Goal: Task Accomplishment & Management: Manage account settings

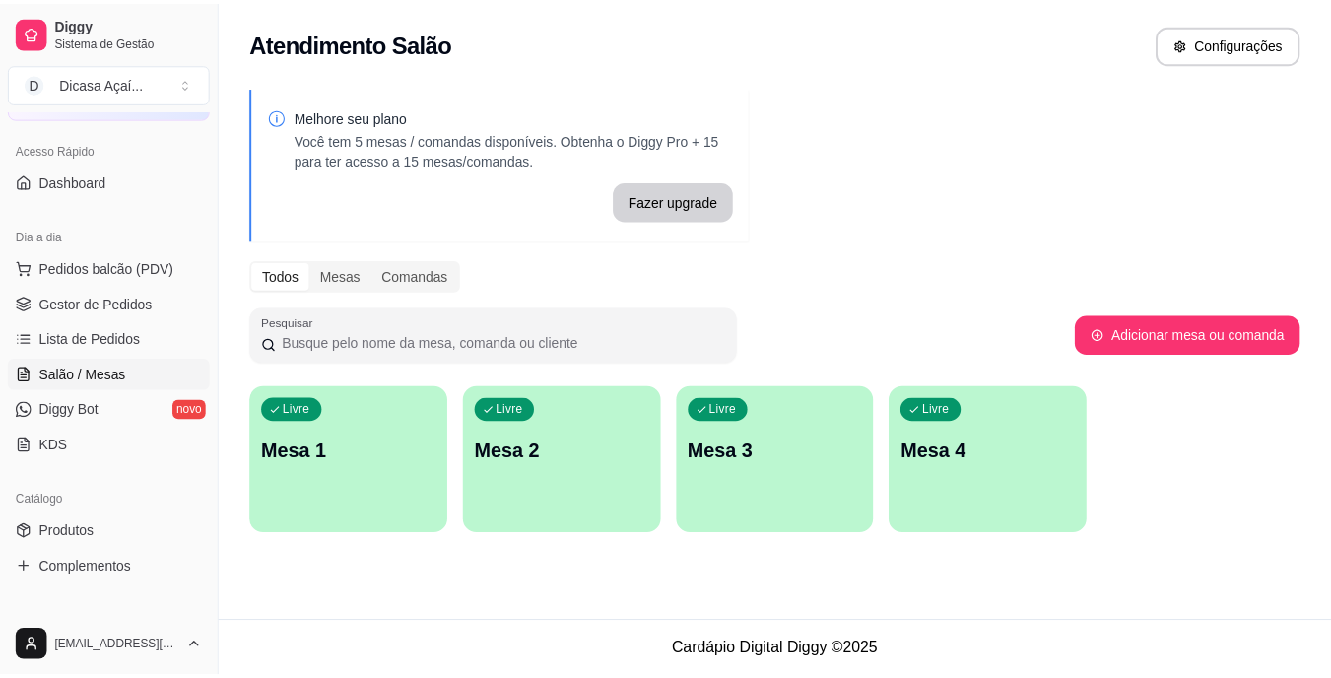
scroll to position [119, 0]
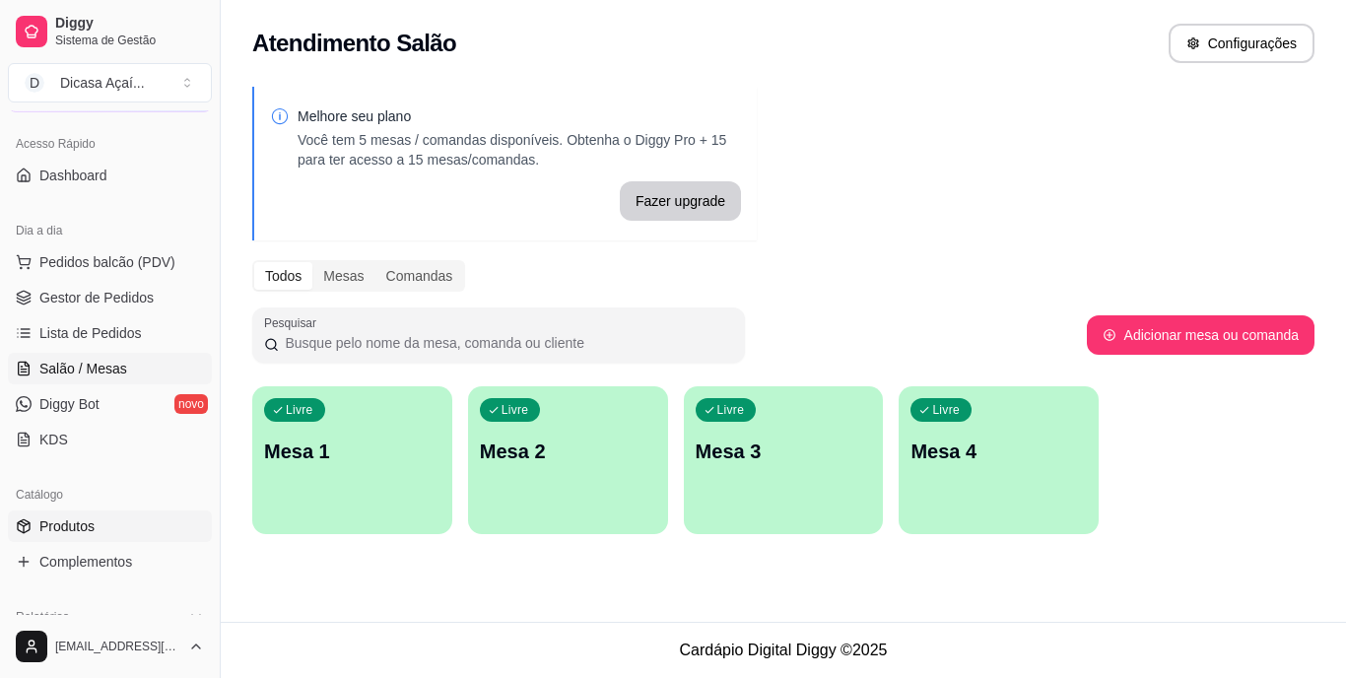
click at [106, 524] on link "Produtos" at bounding box center [110, 526] width 204 height 32
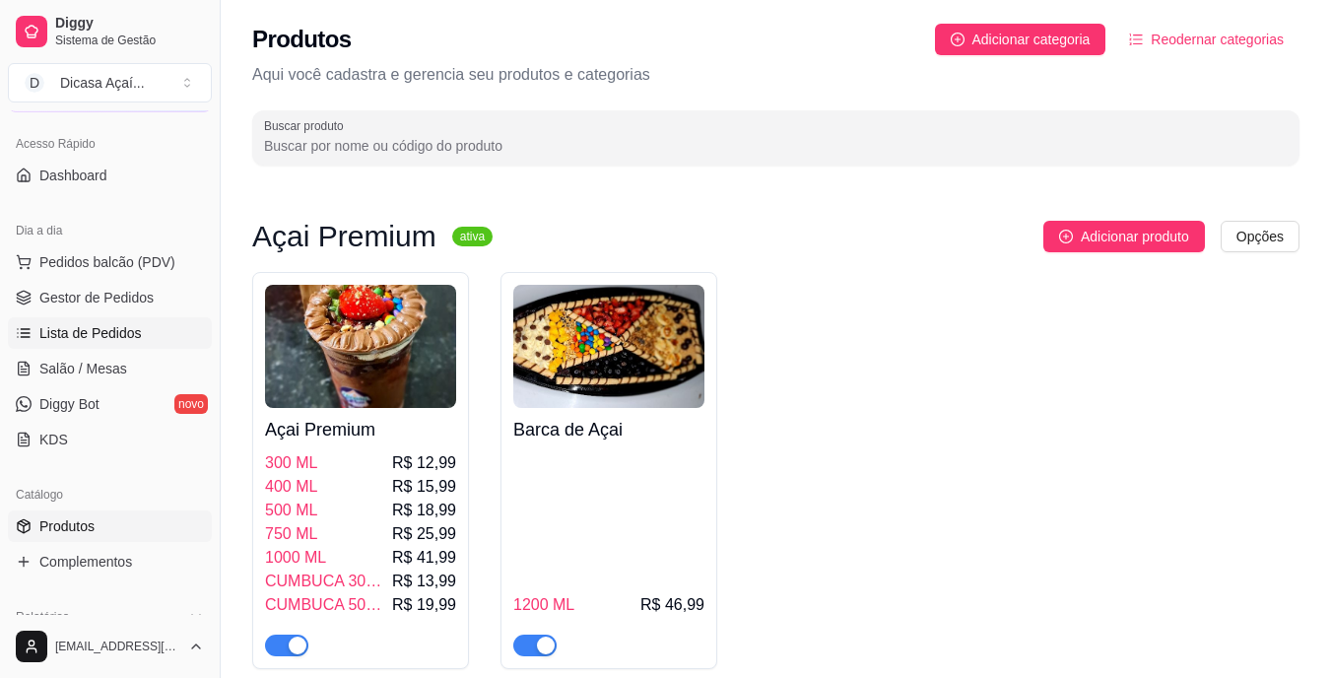
click at [52, 321] on link "Lista de Pedidos" at bounding box center [110, 333] width 204 height 32
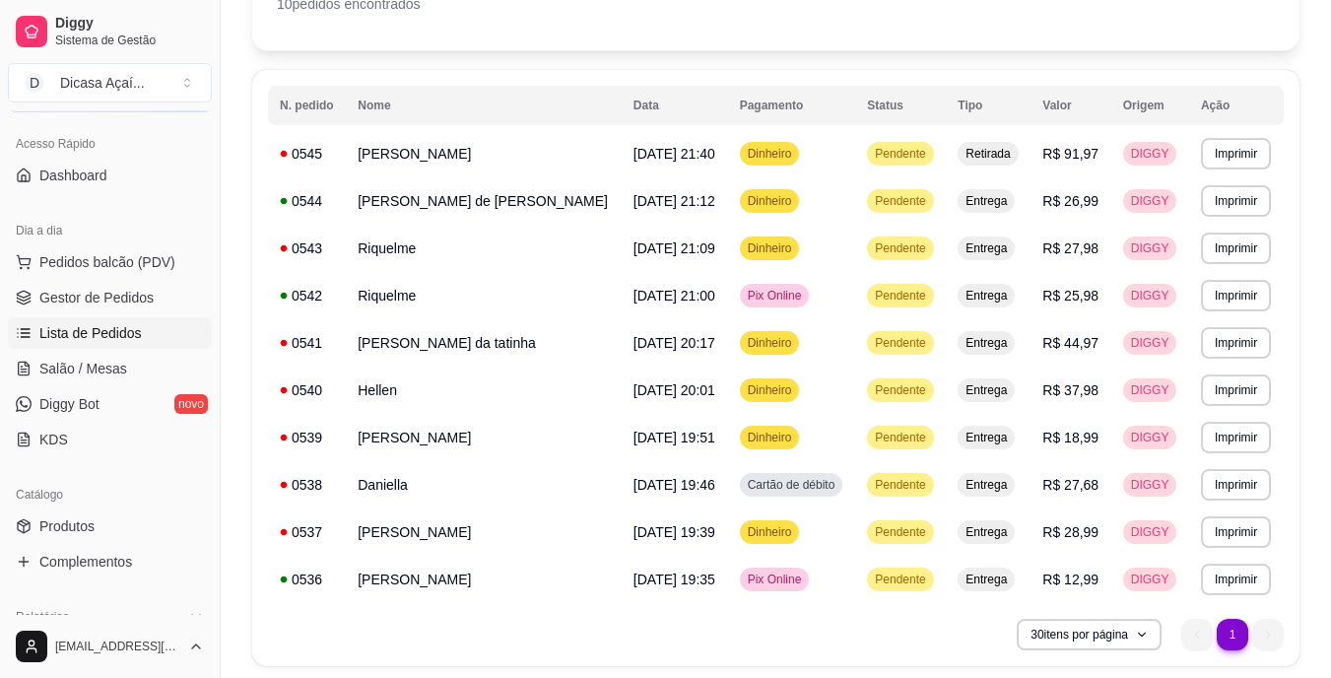
scroll to position [154, 0]
click at [898, 232] on table "**********" at bounding box center [776, 345] width 1016 height 517
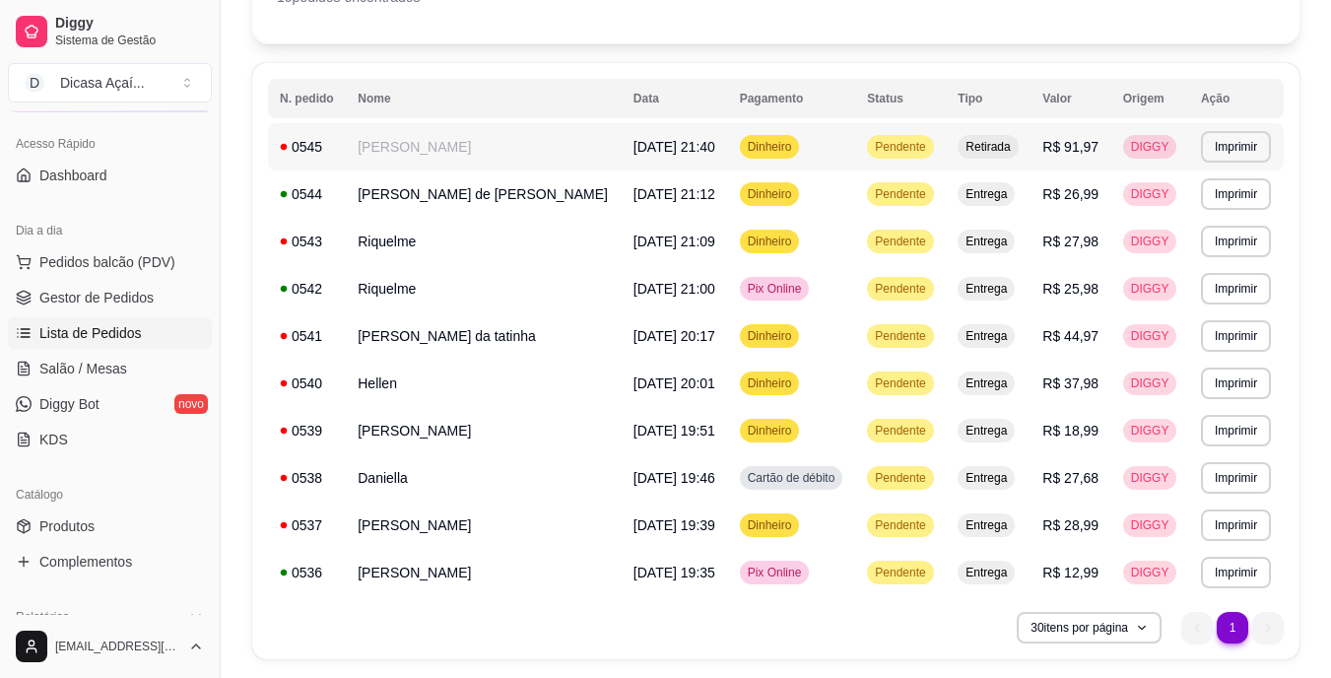
scroll to position [164, 0]
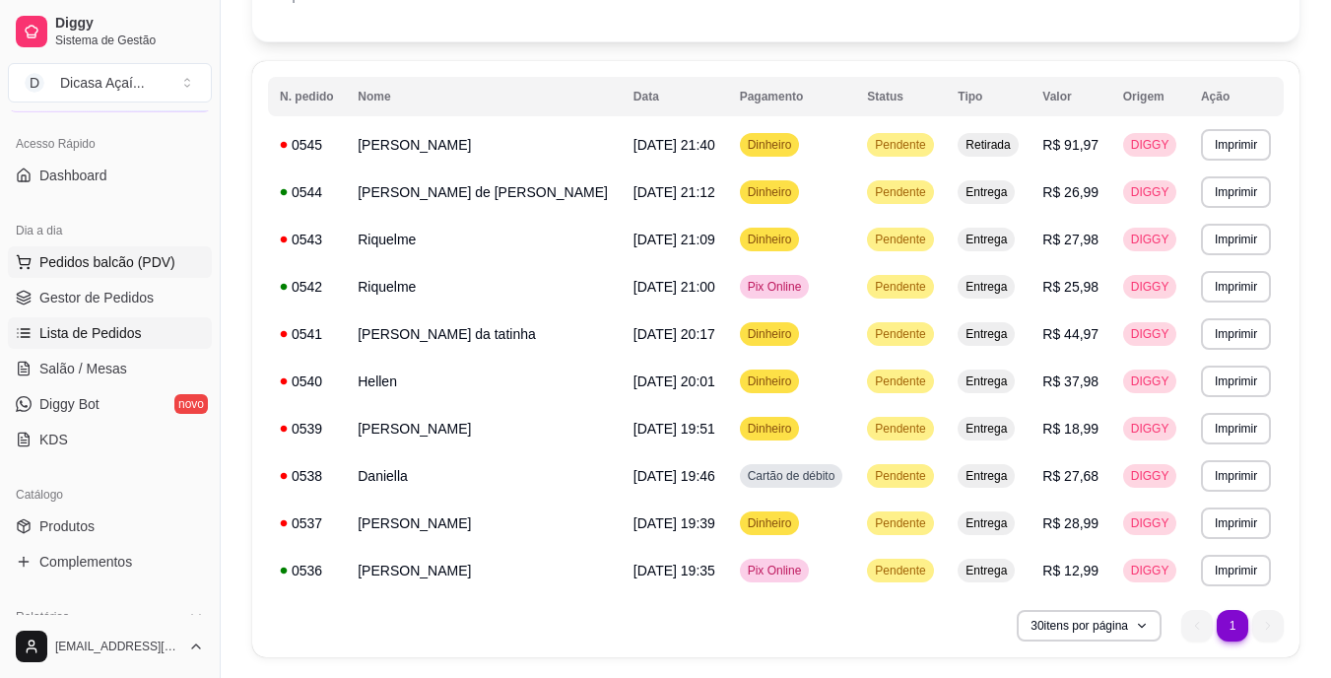
click at [145, 258] on span "Pedidos balcão (PDV)" at bounding box center [107, 262] width 136 height 20
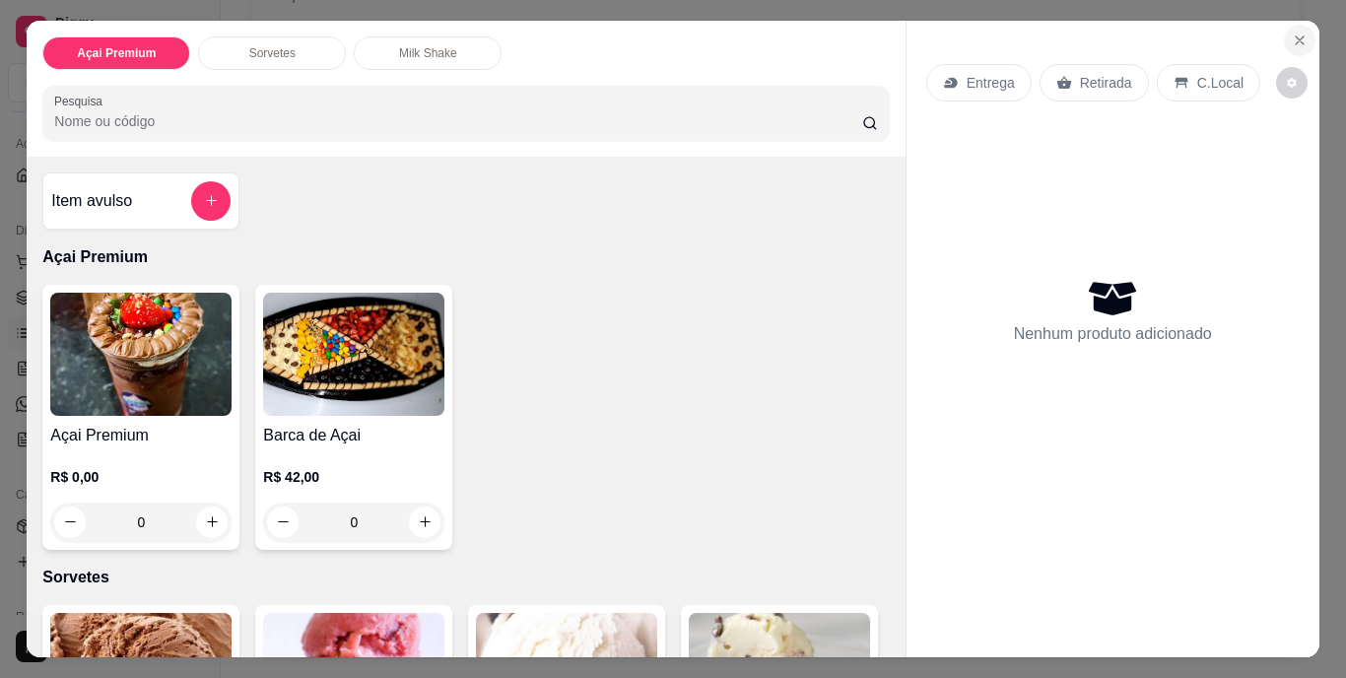
click at [1292, 34] on icon "Close" at bounding box center [1300, 41] width 16 height 16
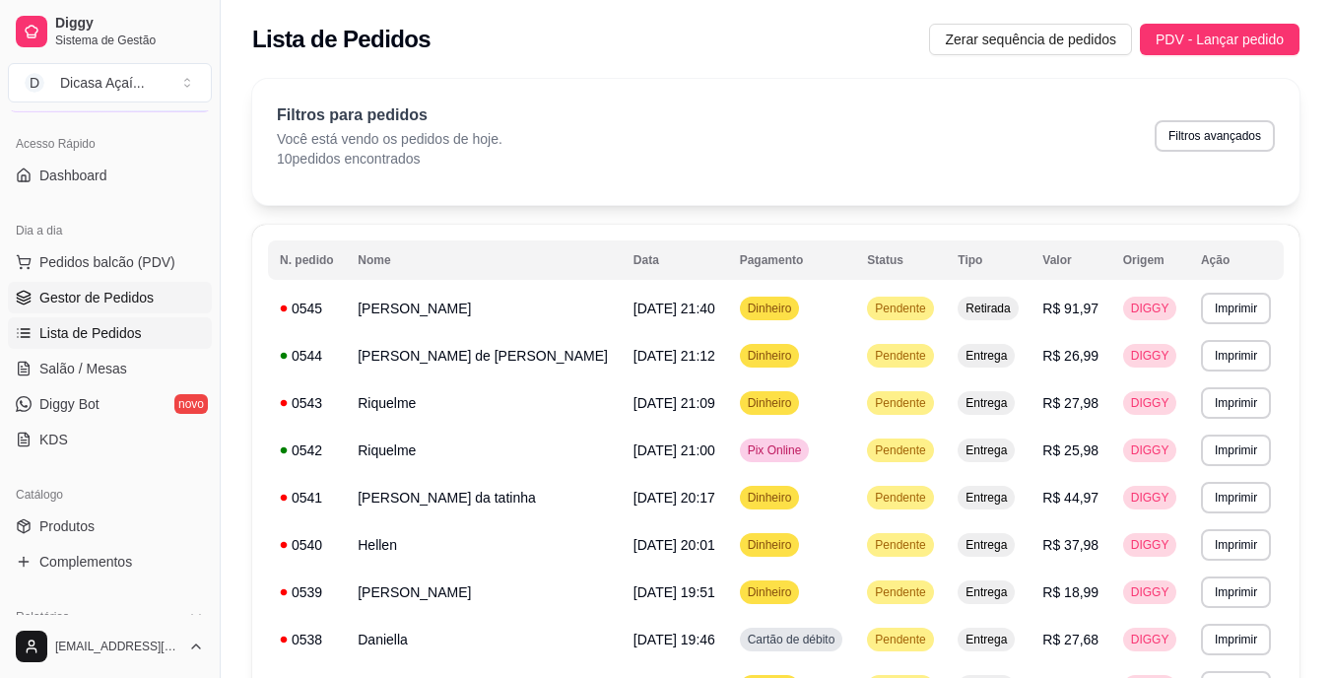
click at [129, 287] on link "Gestor de Pedidos" at bounding box center [110, 298] width 204 height 32
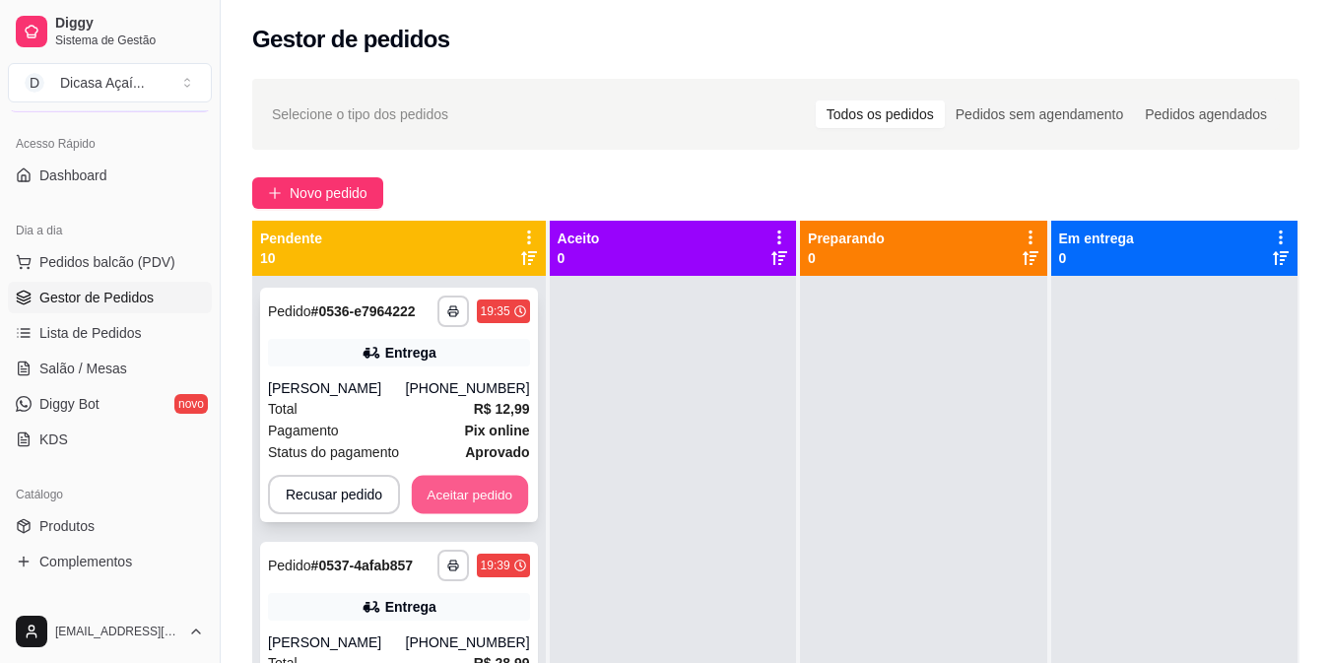
click at [486, 496] on button "Aceitar pedido" at bounding box center [470, 495] width 116 height 38
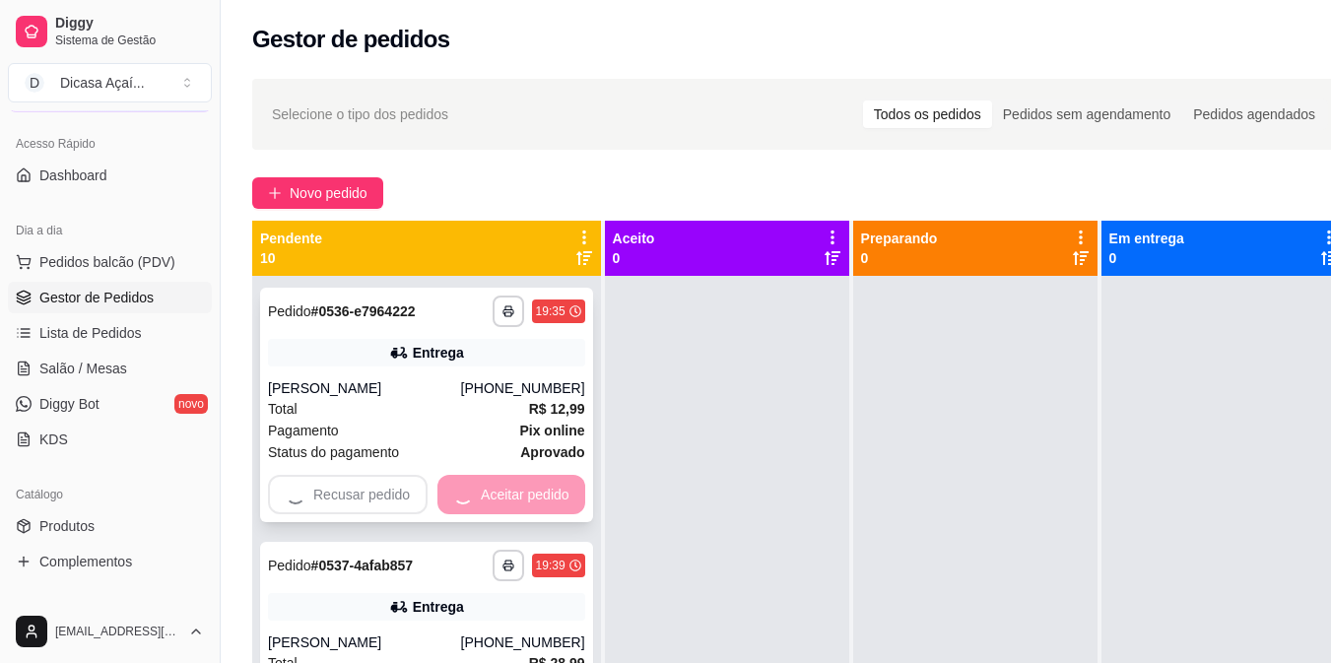
click at [486, 496] on div "Recusar pedido Aceitar pedido" at bounding box center [426, 494] width 317 height 39
click at [486, 496] on strong "Endereço" at bounding box center [455, 494] width 64 height 16
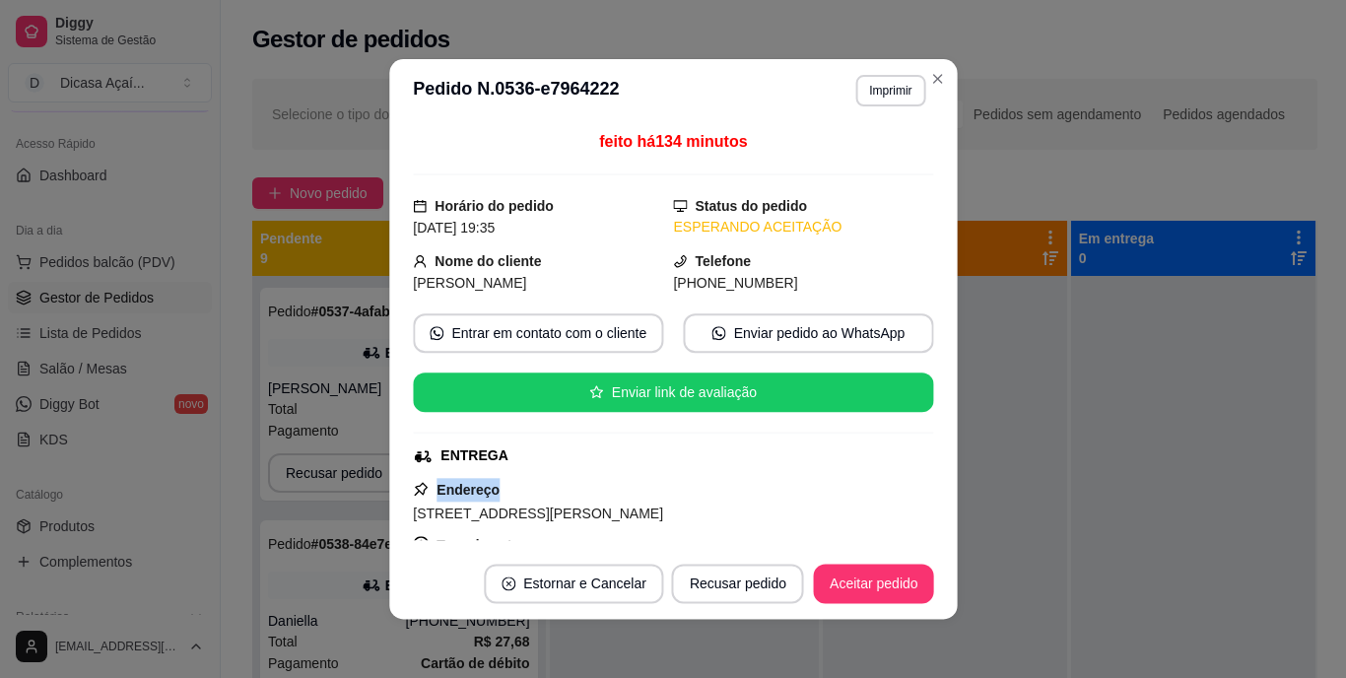
click at [486, 496] on strong "Endereço" at bounding box center [467, 490] width 63 height 16
click at [910, 574] on button "Aceitar pedido" at bounding box center [873, 583] width 120 height 39
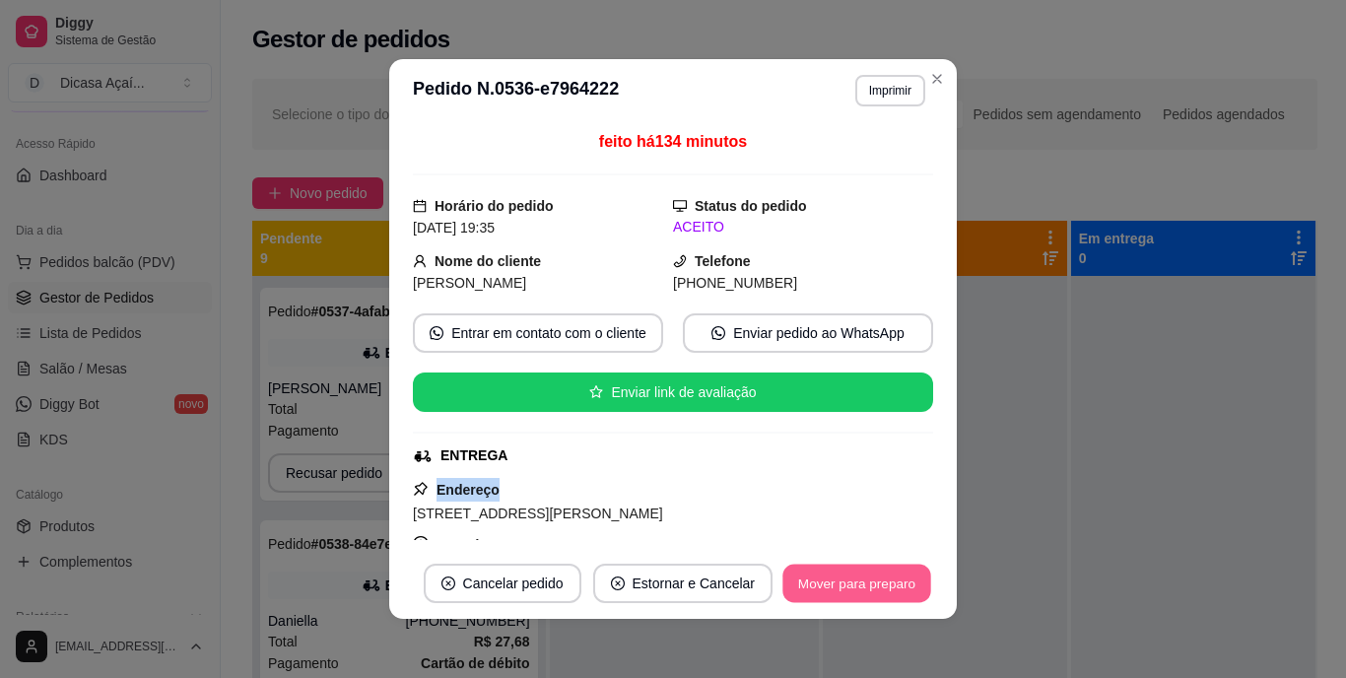
click at [805, 597] on button "Mover para preparo" at bounding box center [856, 584] width 148 height 38
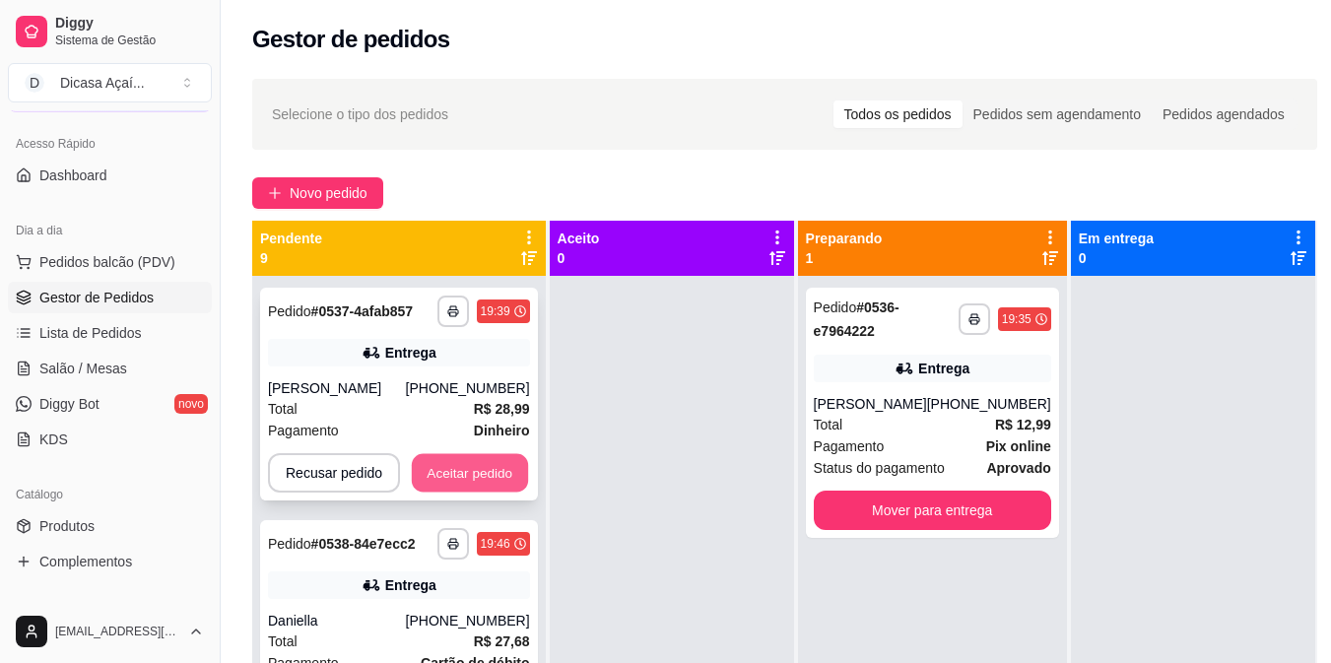
click at [491, 476] on button "Aceitar pedido" at bounding box center [470, 473] width 116 height 38
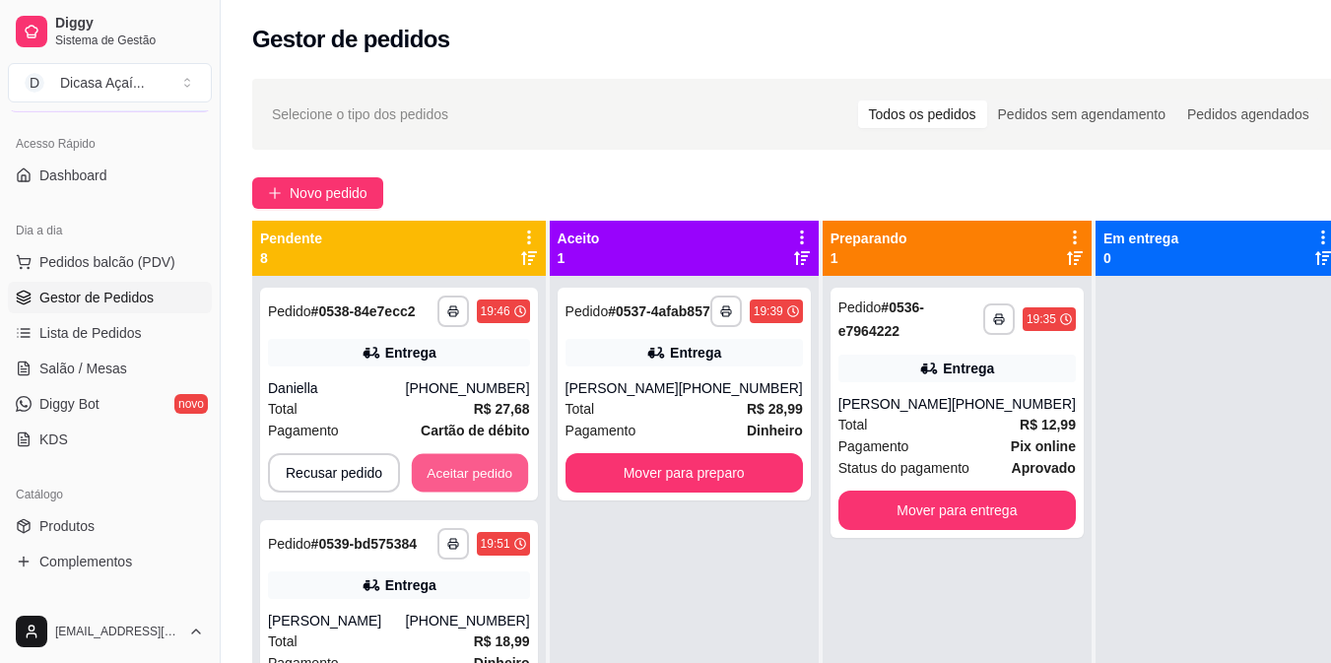
click at [491, 476] on button "Aceitar pedido" at bounding box center [470, 473] width 116 height 38
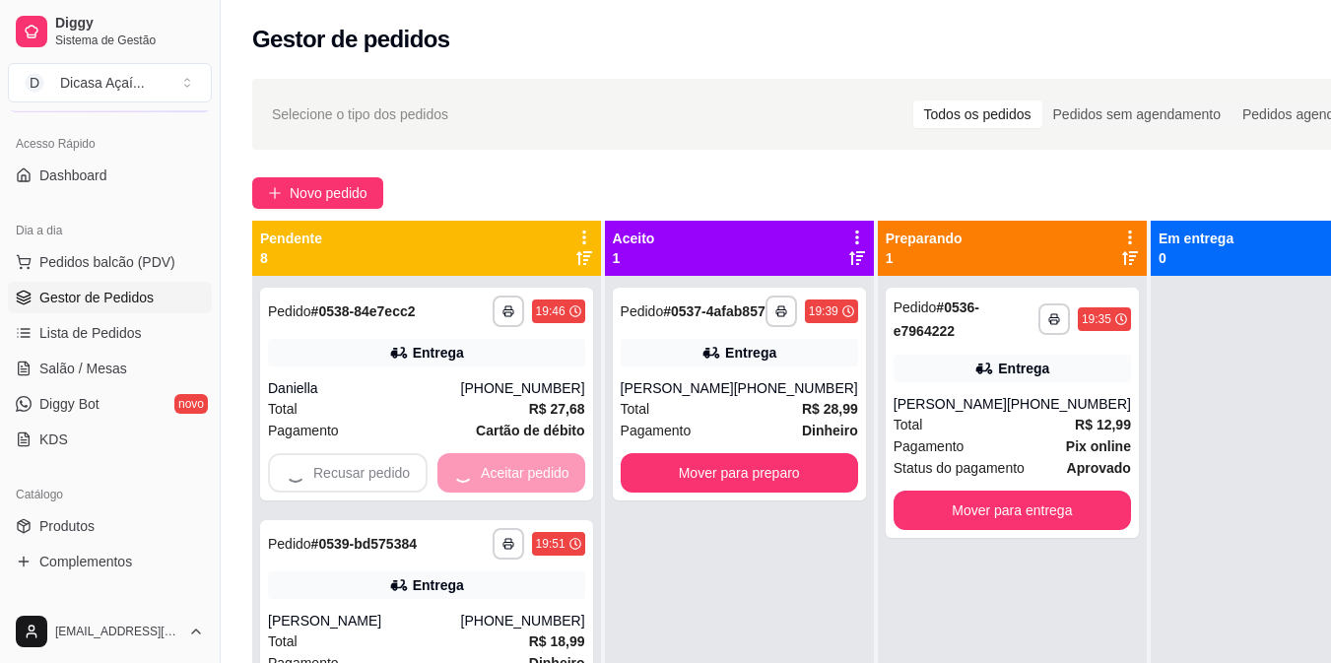
click at [491, 476] on div "Recusar pedido Aceitar pedido" at bounding box center [426, 472] width 317 height 39
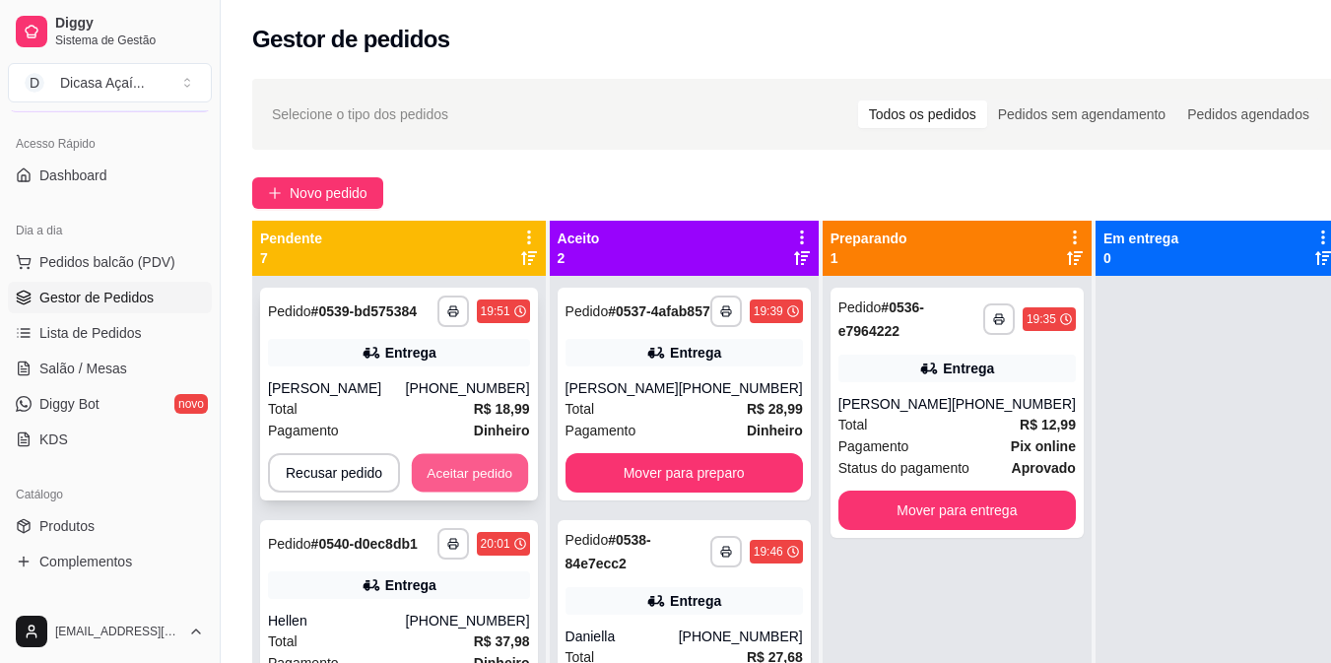
click at [472, 475] on button "Aceitar pedido" at bounding box center [470, 473] width 116 height 38
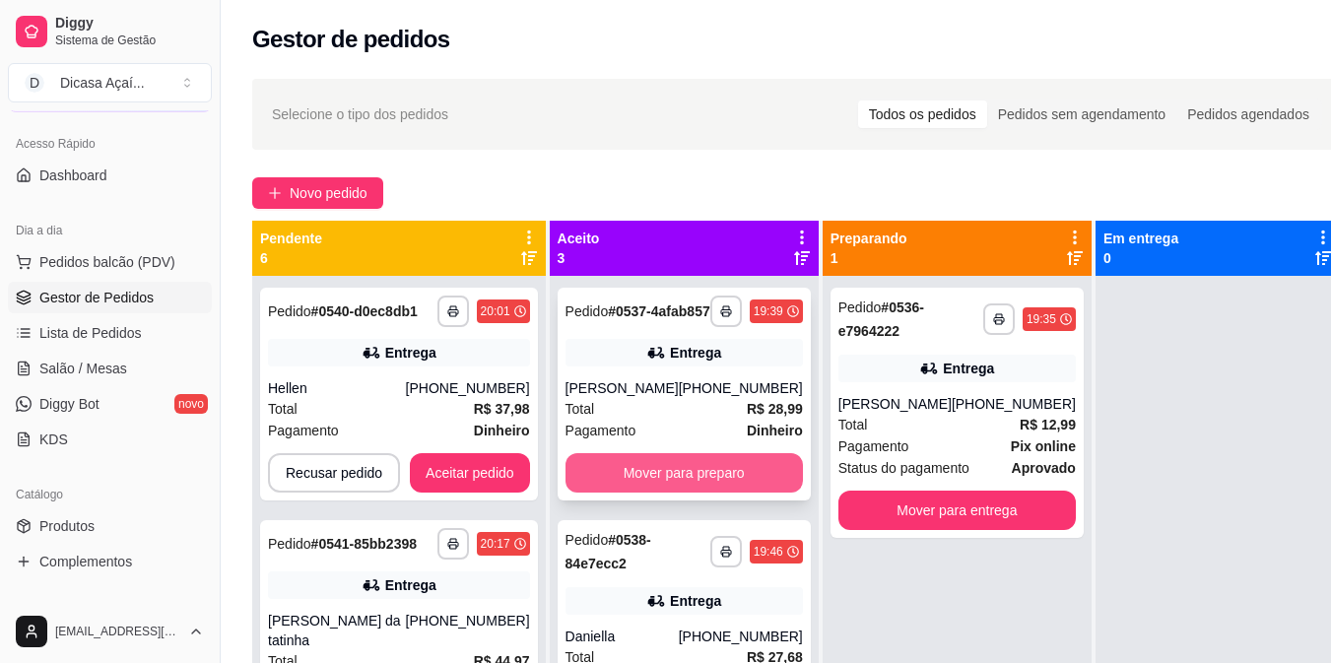
click at [646, 493] on button "Mover para preparo" at bounding box center [684, 472] width 237 height 39
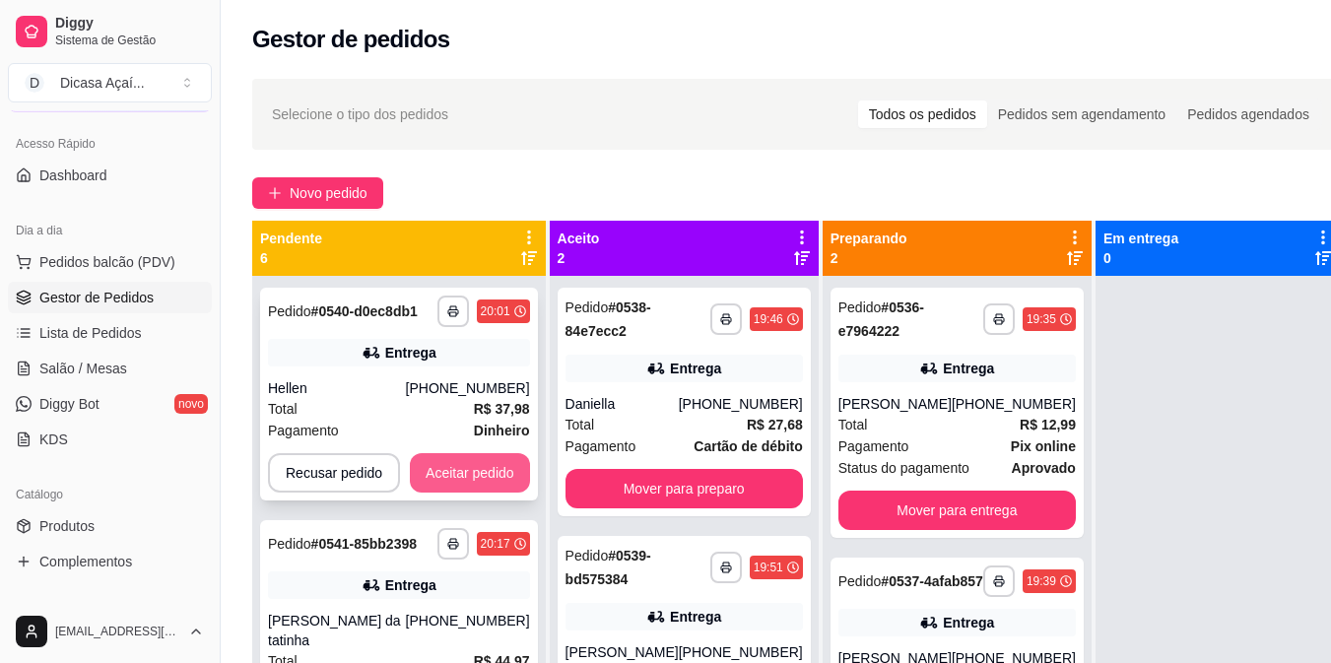
click at [482, 459] on button "Aceitar pedido" at bounding box center [470, 472] width 120 height 39
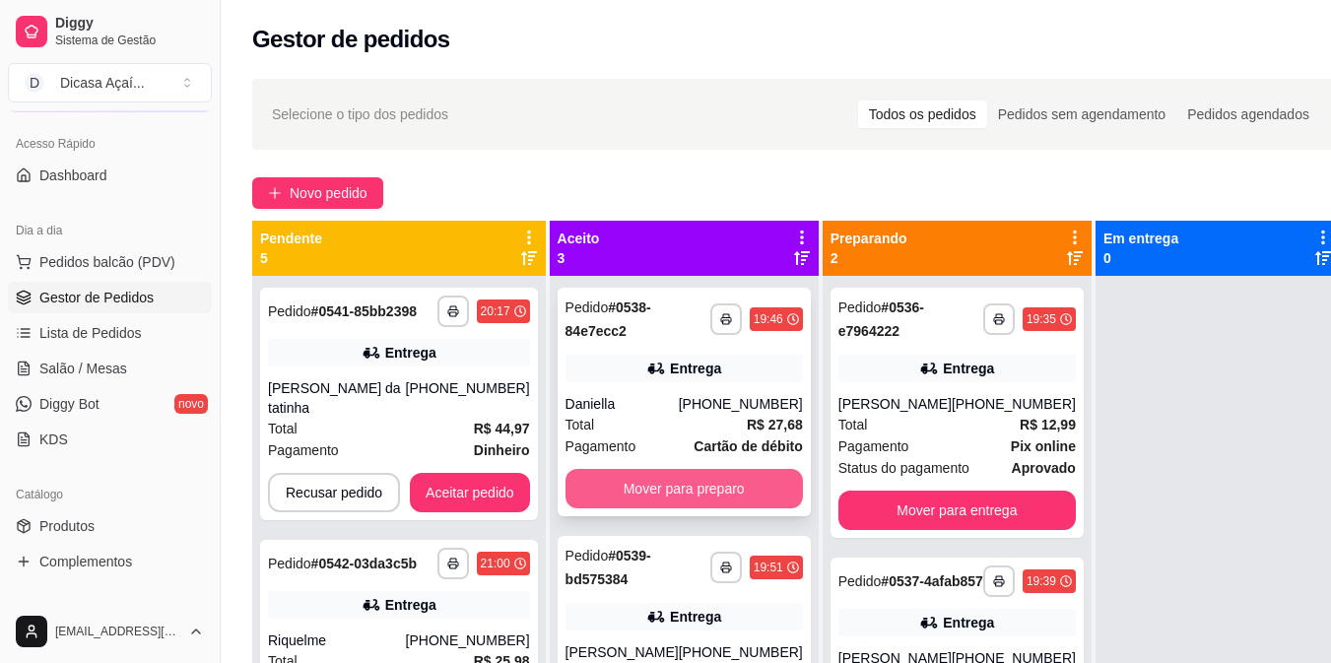
click at [673, 471] on button "Mover para preparo" at bounding box center [684, 488] width 237 height 39
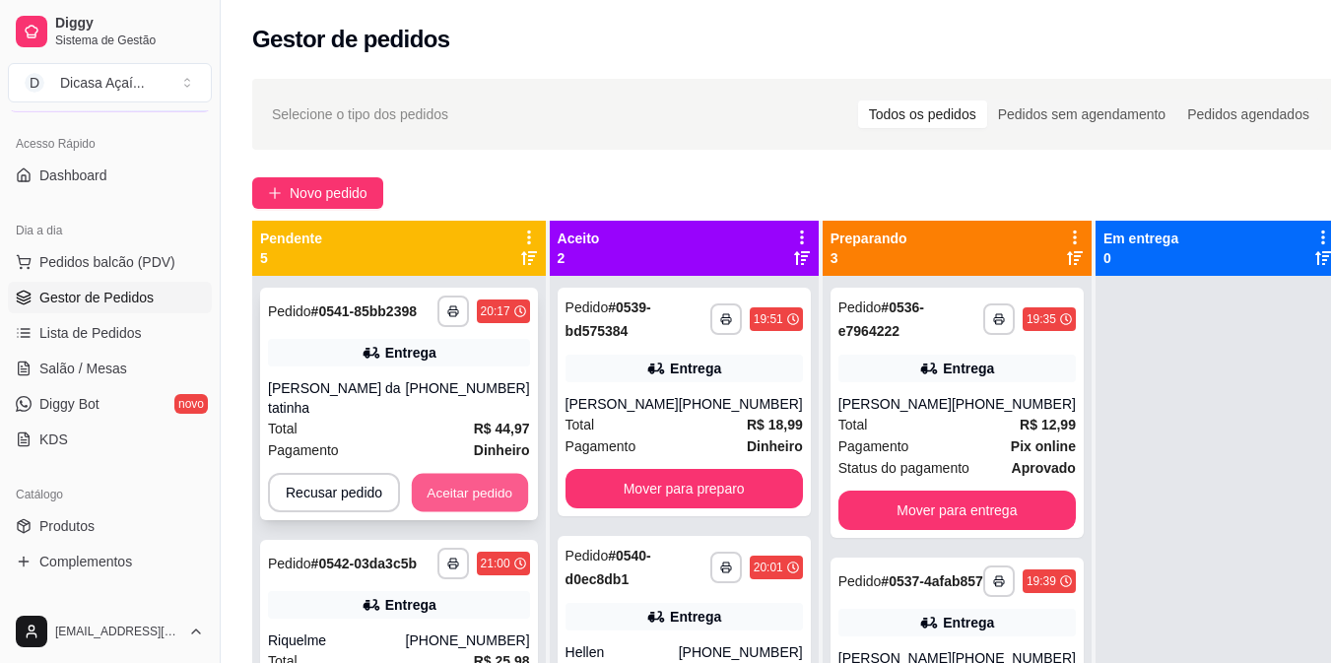
click at [463, 474] on button "Aceitar pedido" at bounding box center [470, 493] width 116 height 38
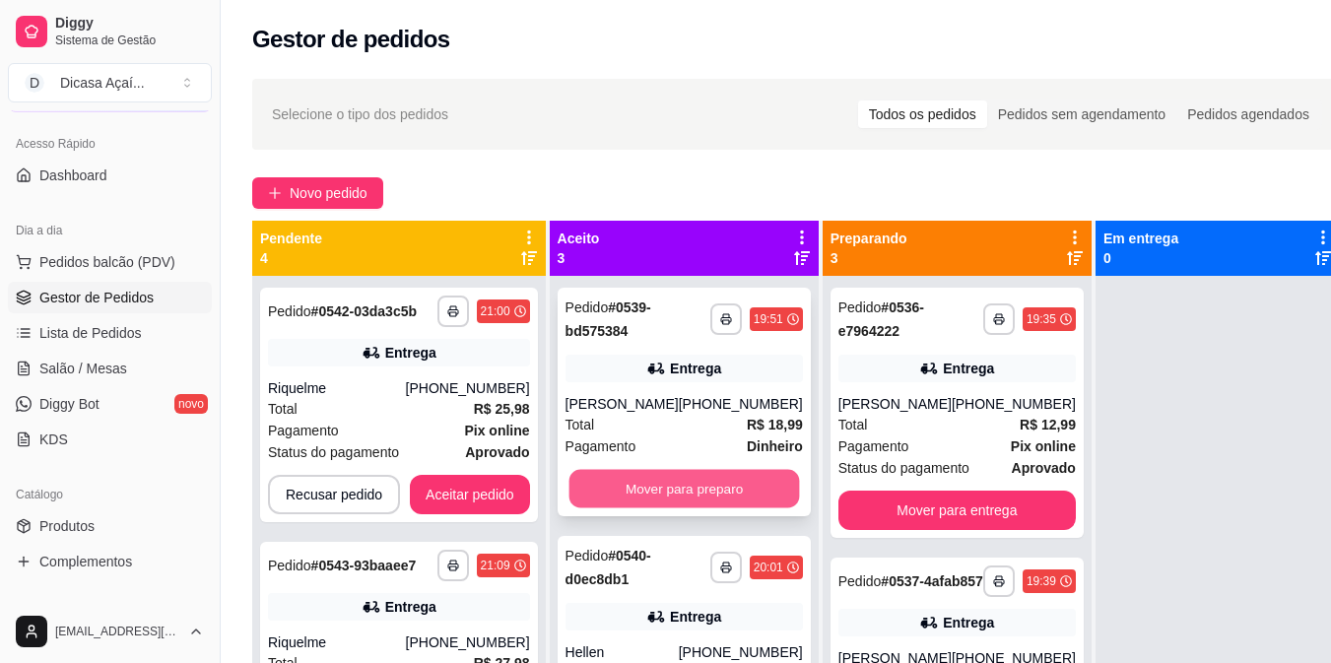
click at [674, 505] on button "Mover para preparo" at bounding box center [684, 489] width 231 height 38
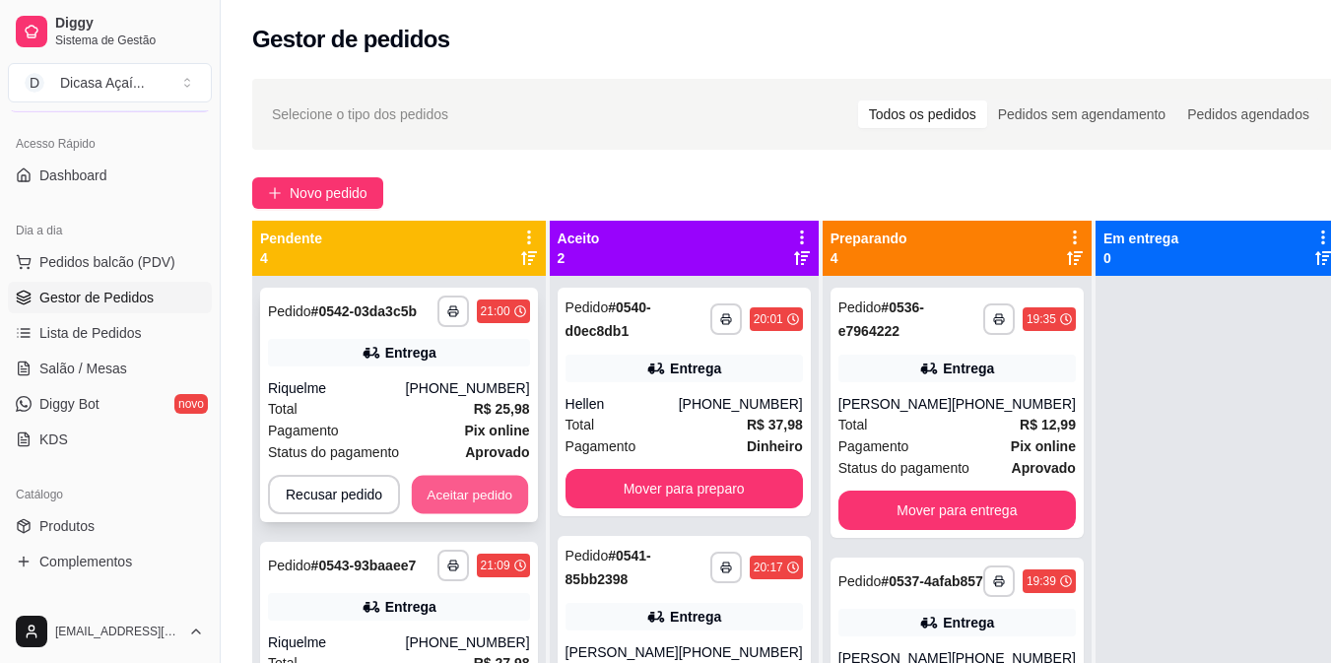
click at [494, 487] on button "Aceitar pedido" at bounding box center [470, 495] width 116 height 38
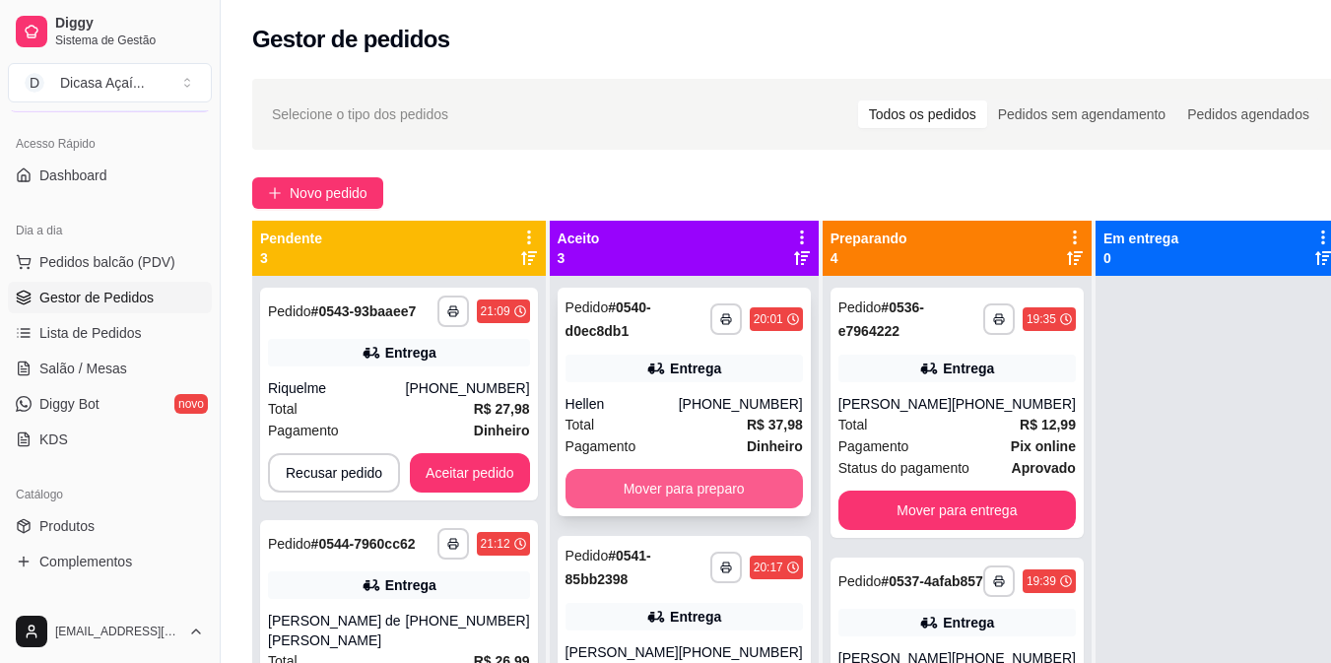
click at [648, 483] on button "Mover para preparo" at bounding box center [684, 488] width 237 height 39
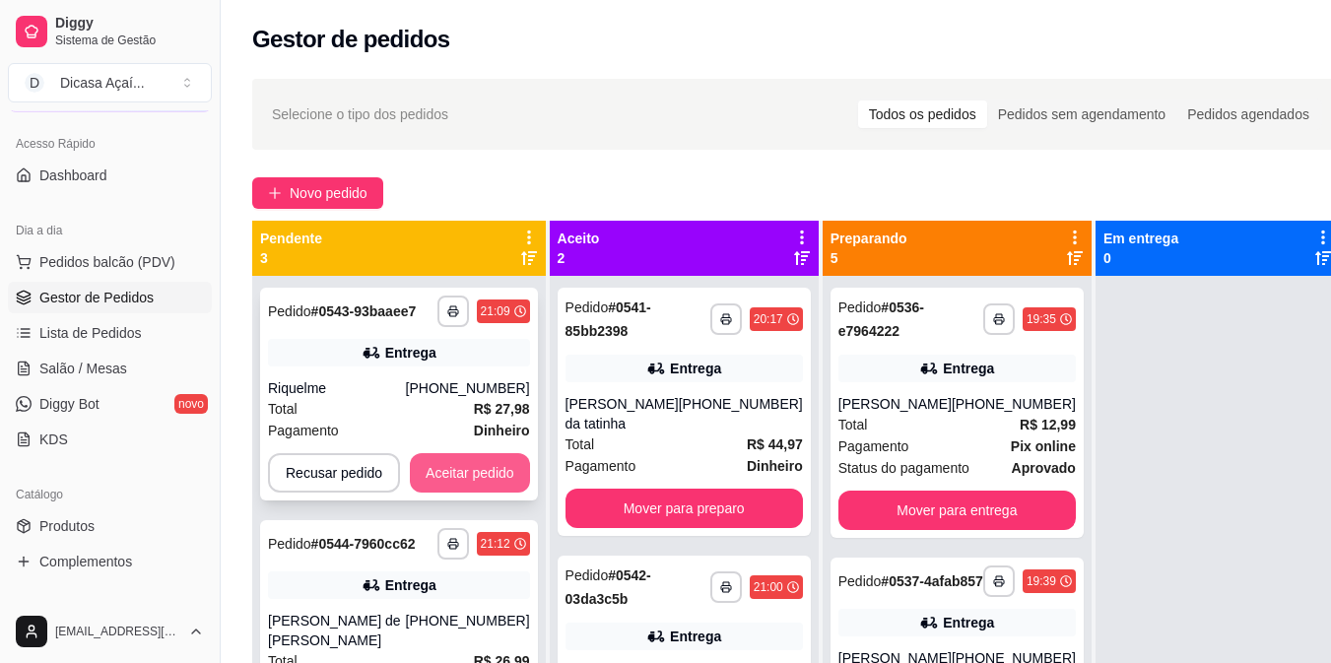
click at [486, 461] on button "Aceitar pedido" at bounding box center [470, 472] width 120 height 39
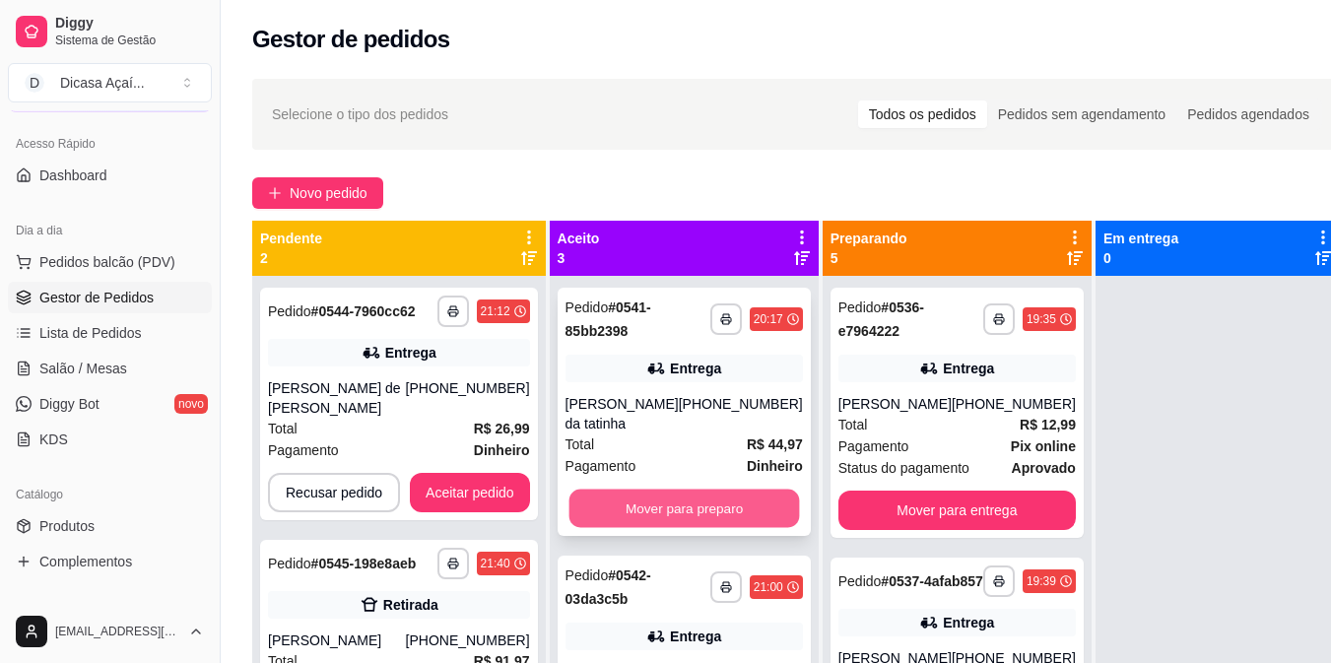
click at [682, 503] on button "Mover para preparo" at bounding box center [684, 509] width 231 height 38
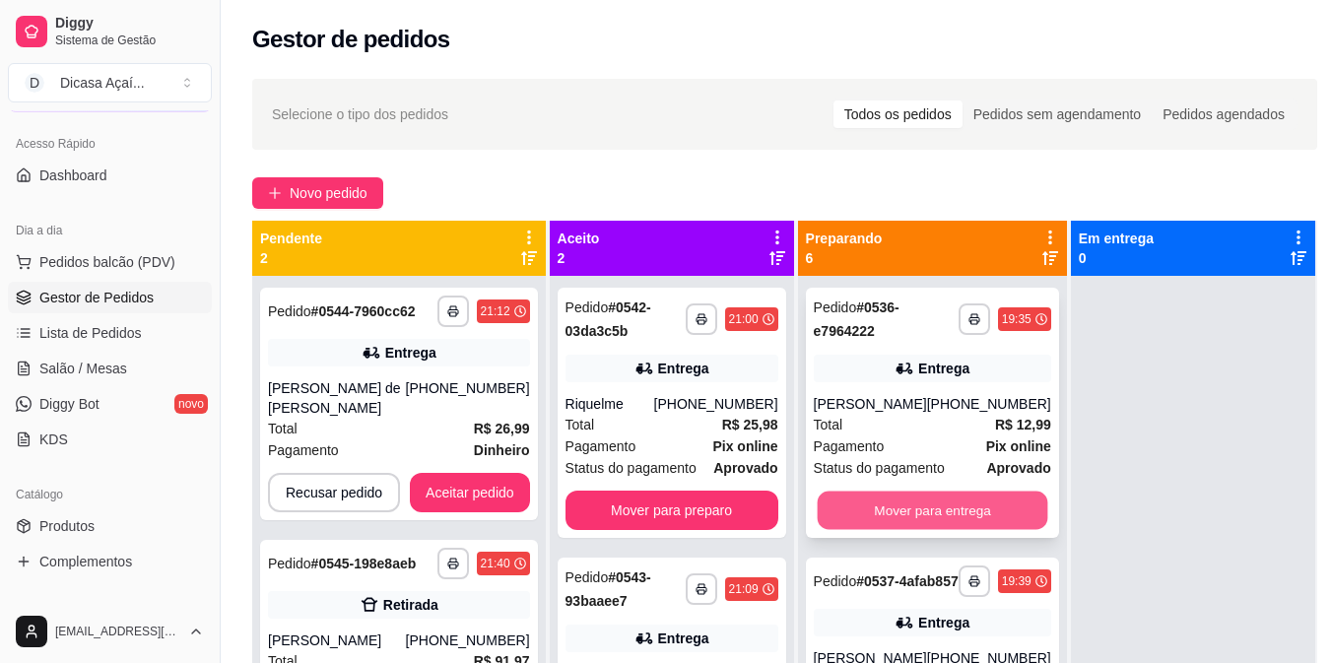
click at [843, 510] on button "Mover para entrega" at bounding box center [932, 511] width 231 height 38
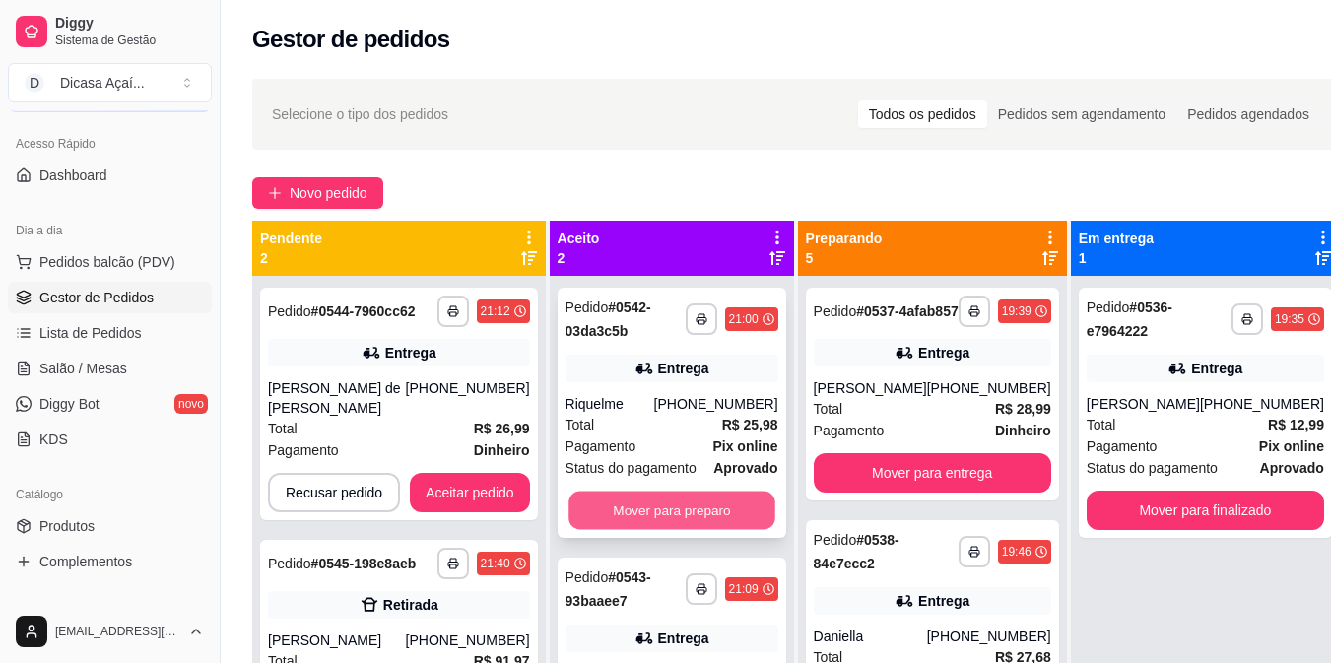
click at [686, 520] on button "Mover para preparo" at bounding box center [672, 511] width 207 height 38
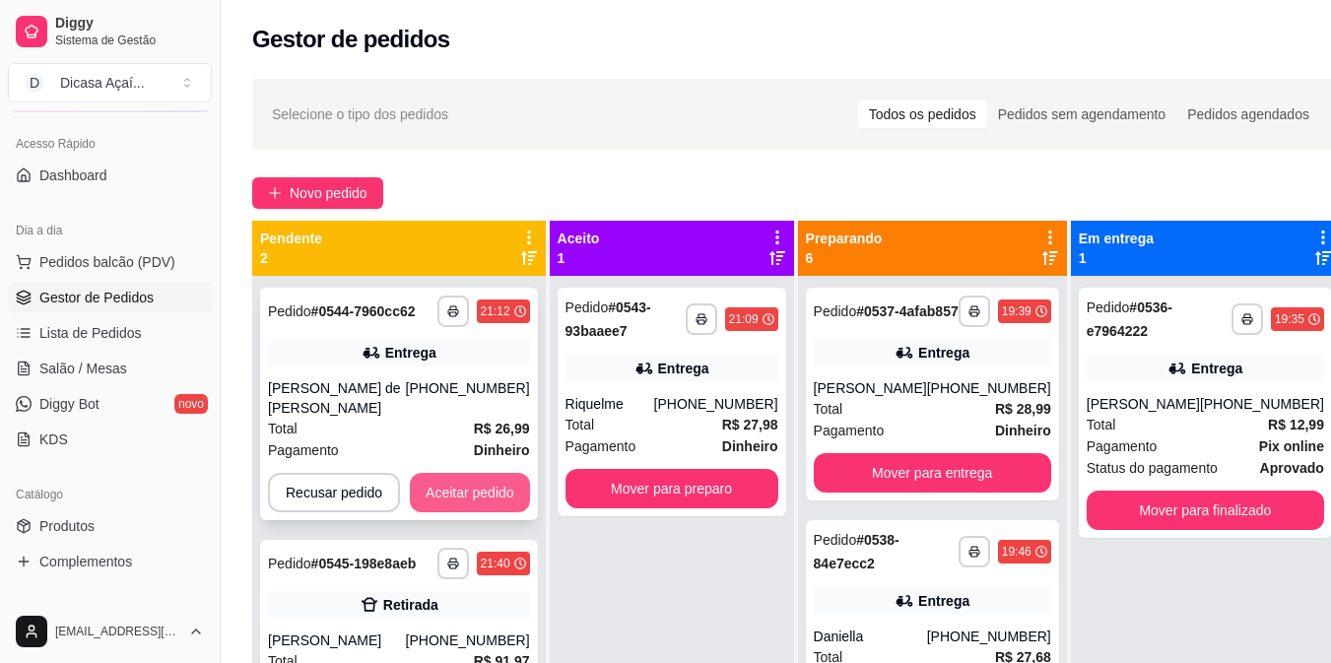
click at [514, 478] on button "Aceitar pedido" at bounding box center [470, 492] width 120 height 39
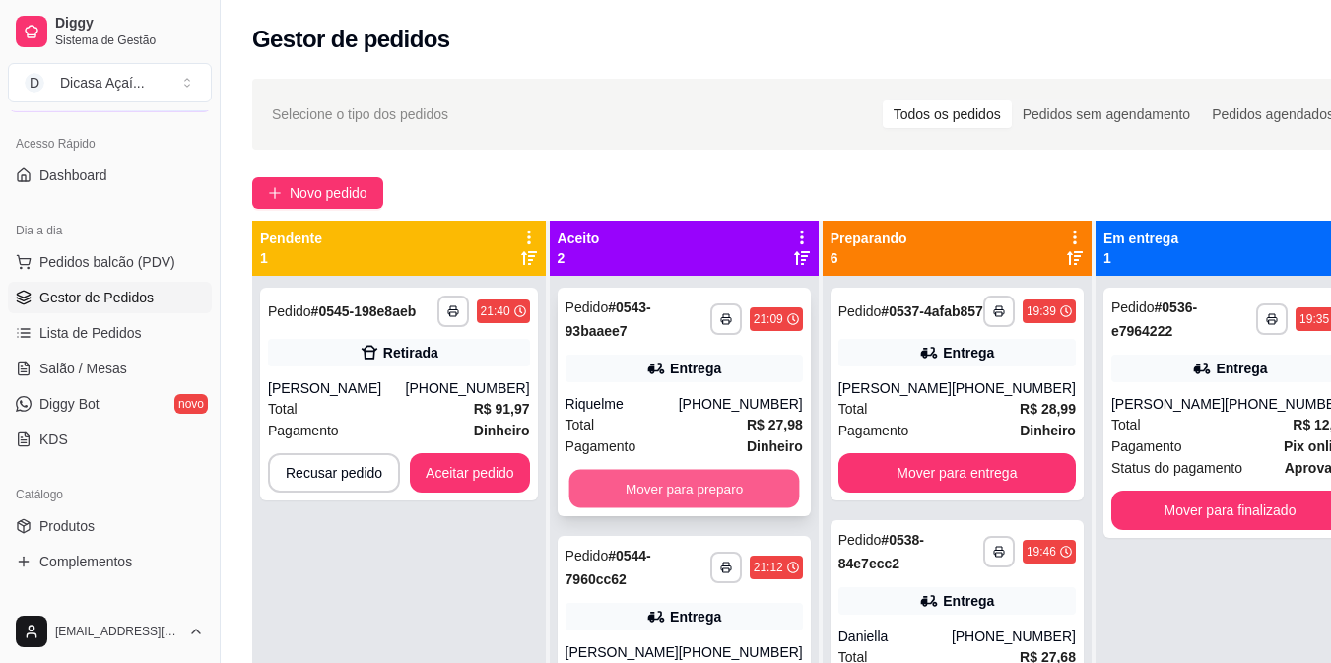
click at [676, 486] on button "Mover para preparo" at bounding box center [684, 489] width 231 height 38
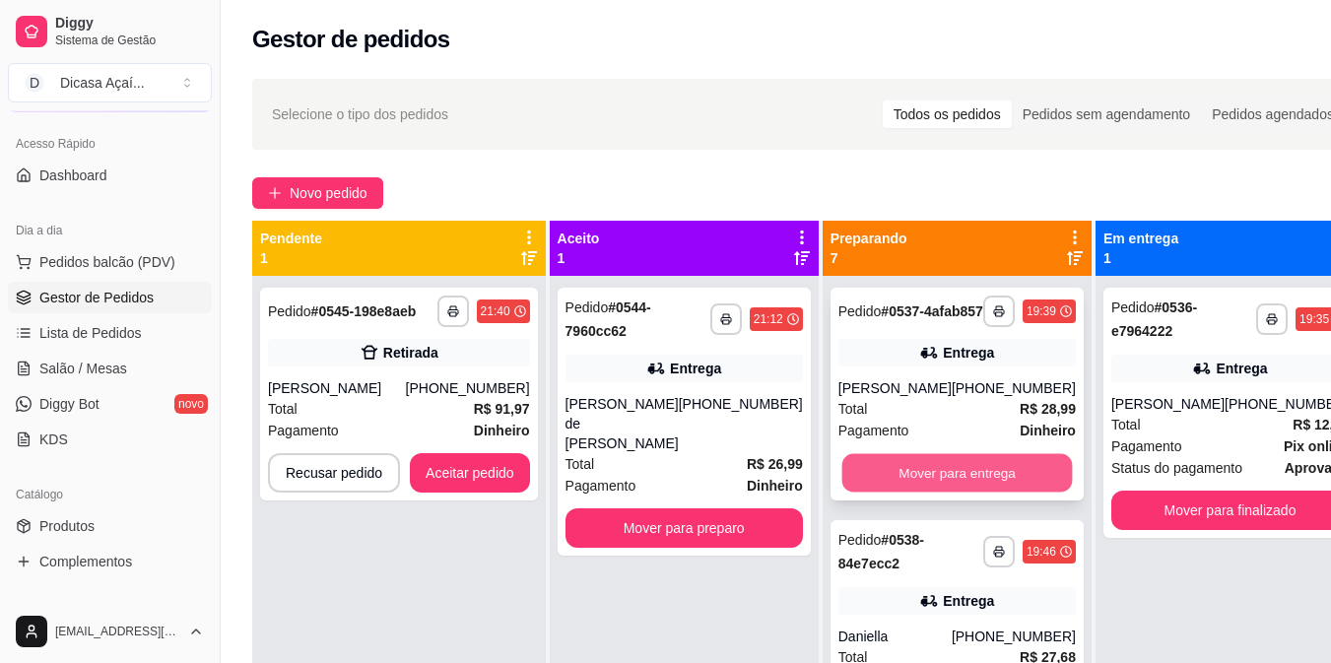
click at [868, 480] on button "Mover para entrega" at bounding box center [956, 473] width 231 height 38
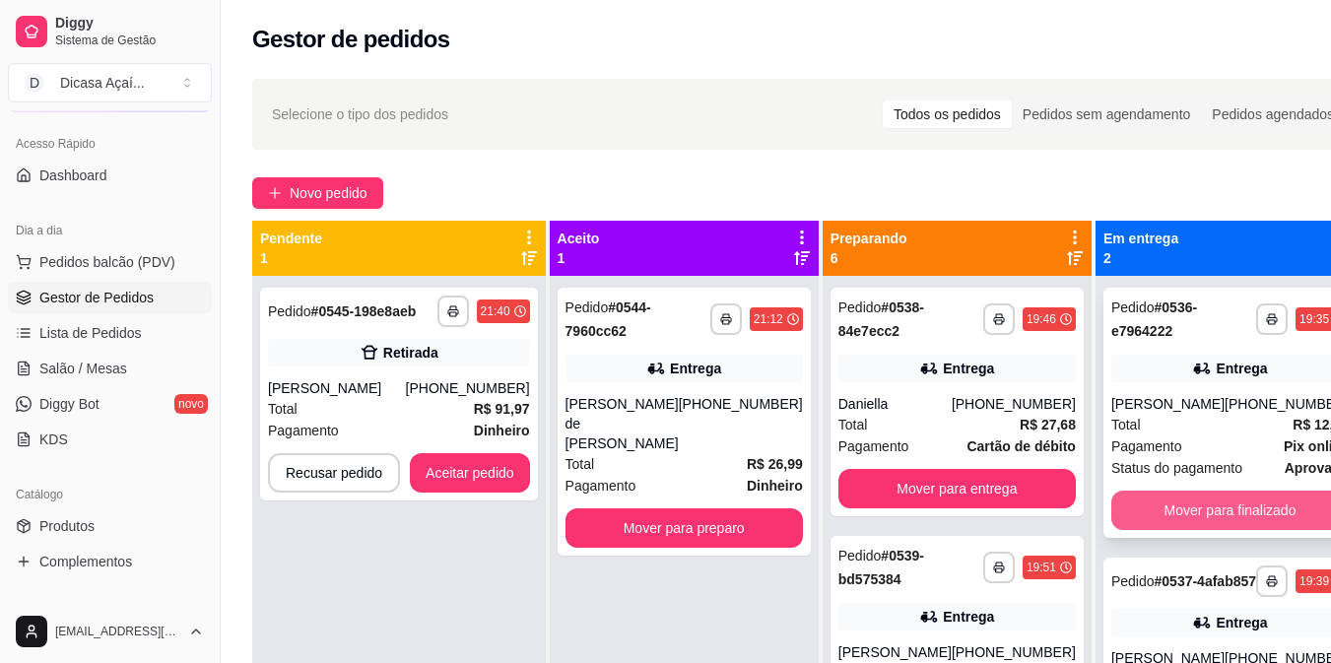
click at [1121, 521] on button "Mover para finalizado" at bounding box center [1229, 510] width 237 height 39
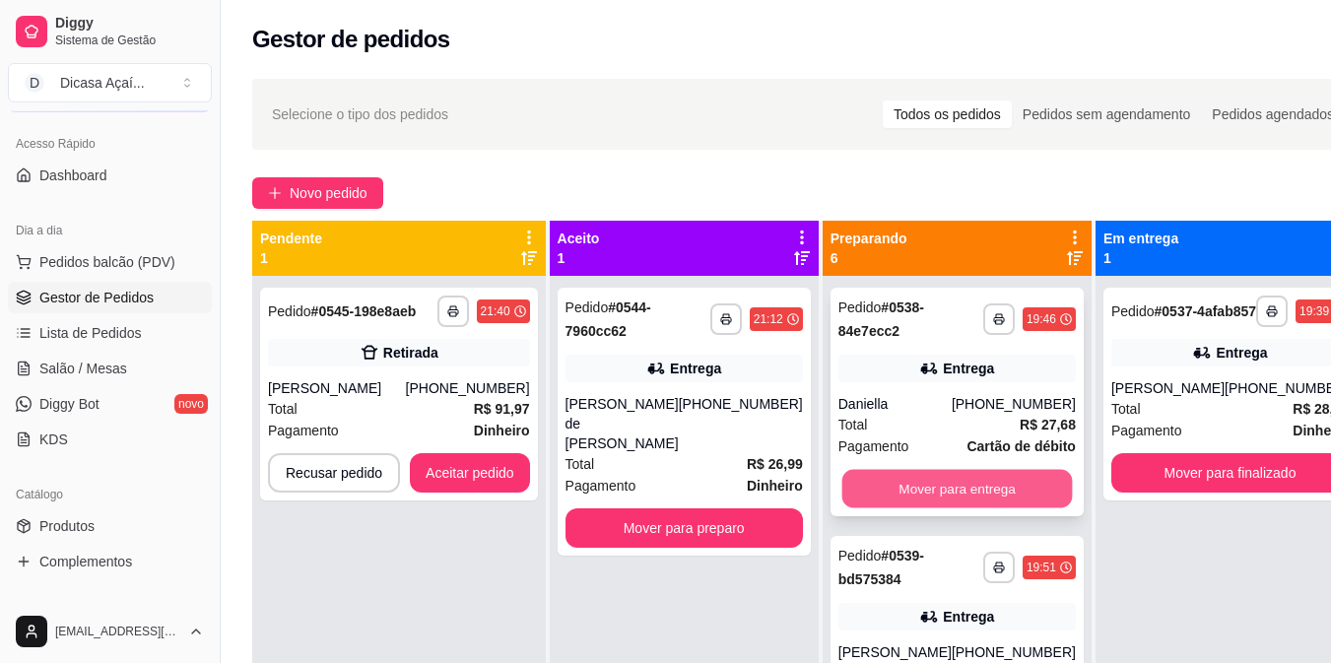
click at [885, 496] on button "Mover para entrega" at bounding box center [956, 489] width 231 height 38
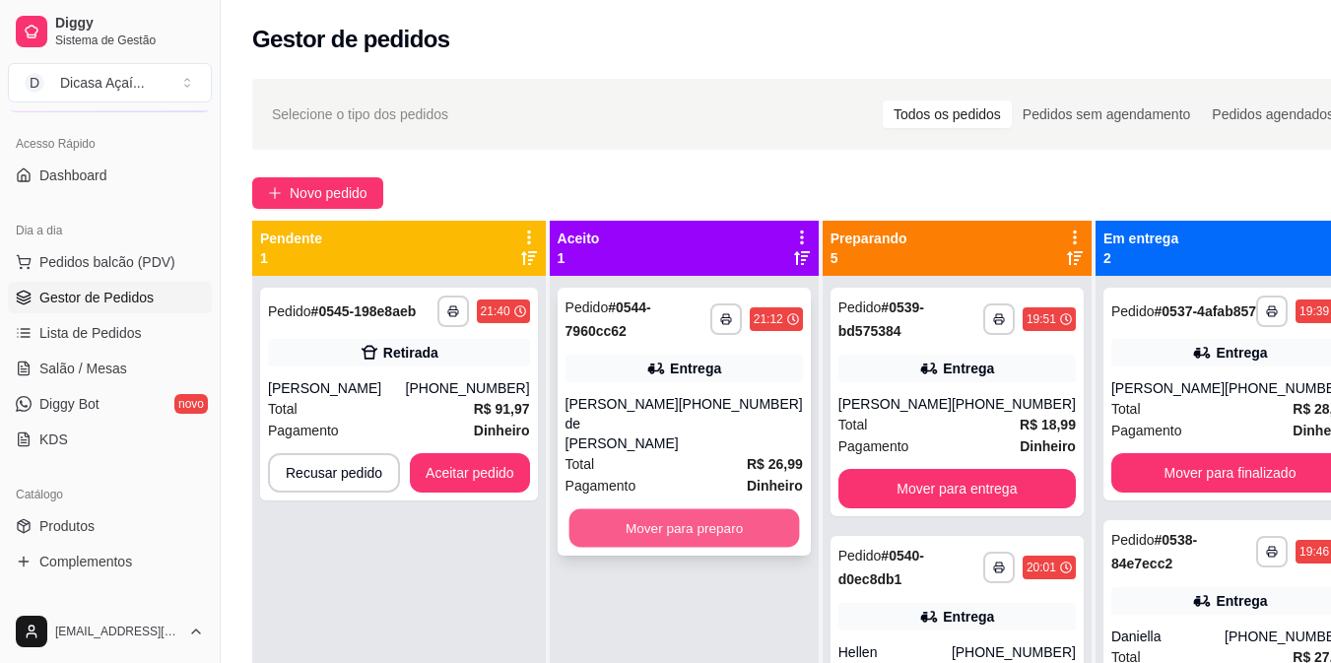
click at [737, 509] on button "Mover para preparo" at bounding box center [684, 528] width 231 height 38
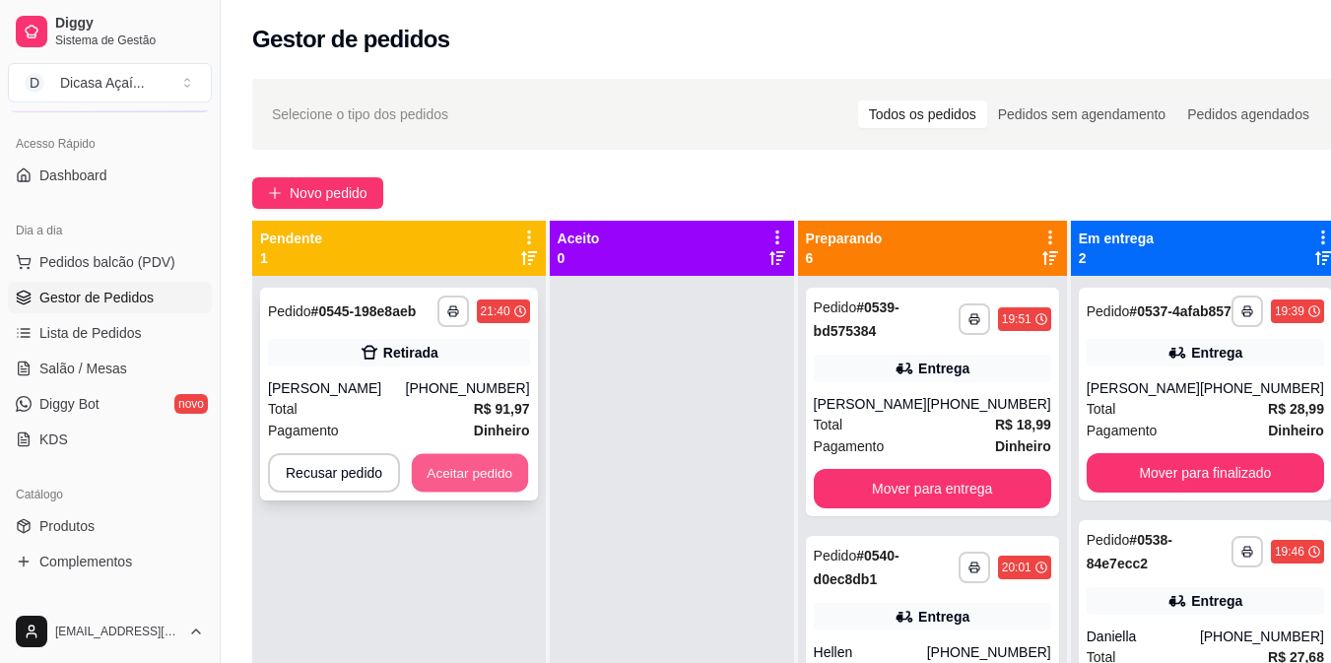
click at [457, 463] on button "Aceitar pedido" at bounding box center [470, 473] width 116 height 38
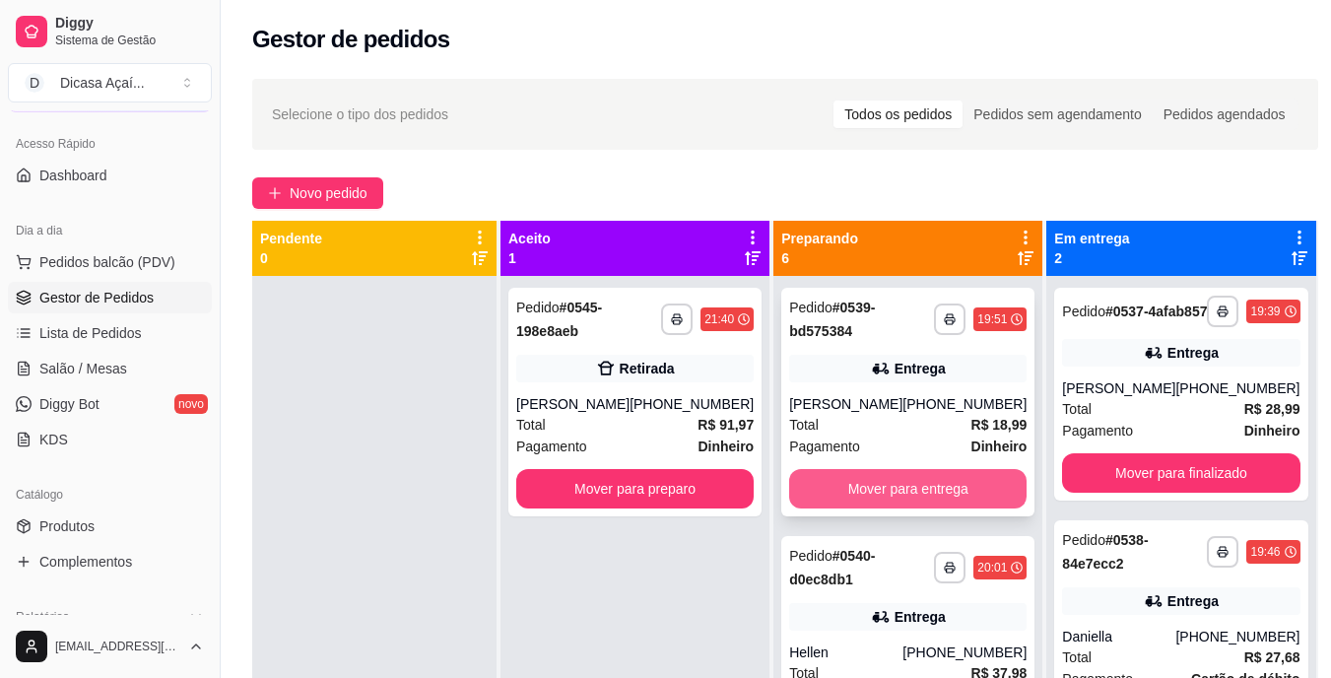
click at [962, 495] on button "Mover para entrega" at bounding box center [907, 488] width 237 height 39
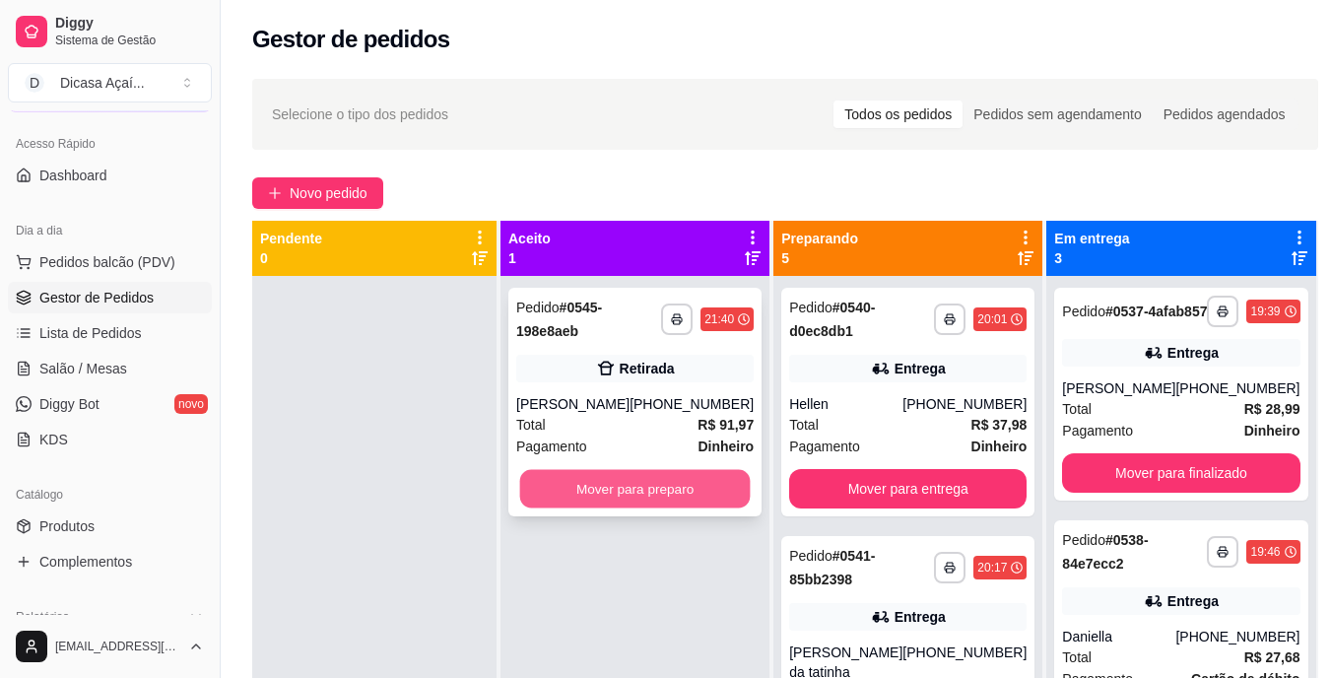
click at [654, 497] on button "Mover para preparo" at bounding box center [635, 489] width 231 height 38
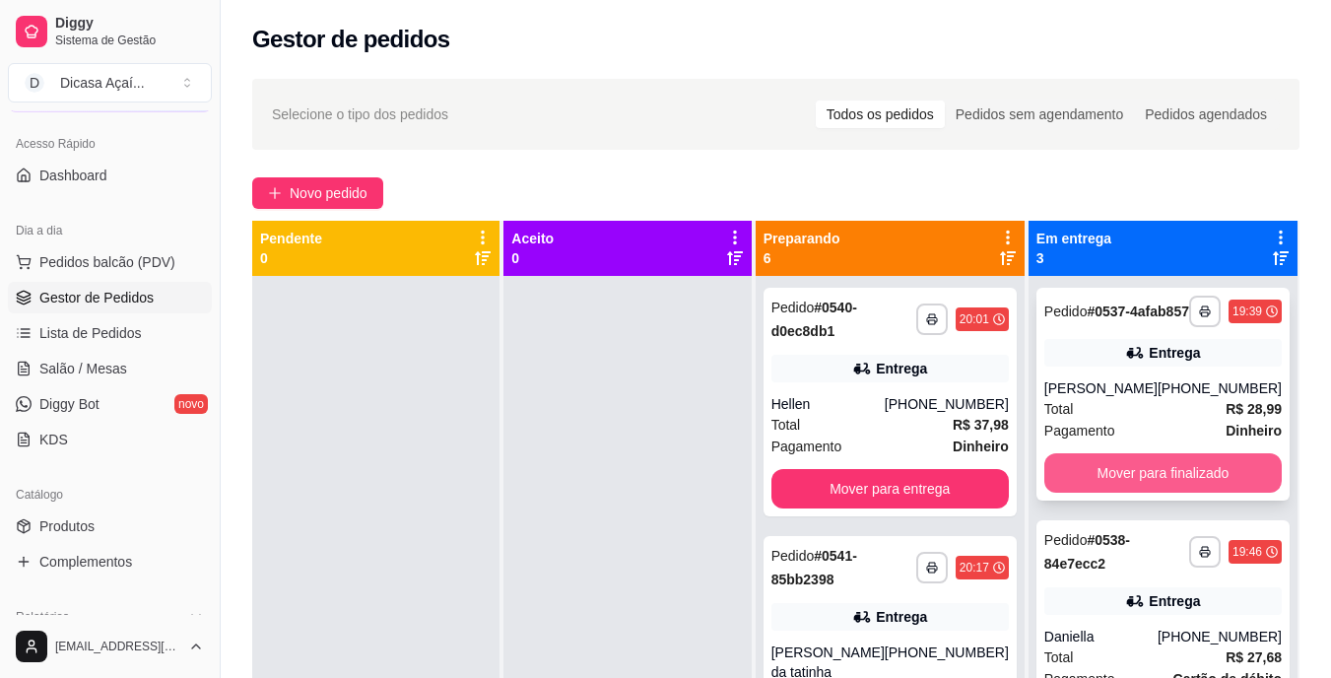
click at [1116, 492] on button "Mover para finalizado" at bounding box center [1162, 472] width 237 height 39
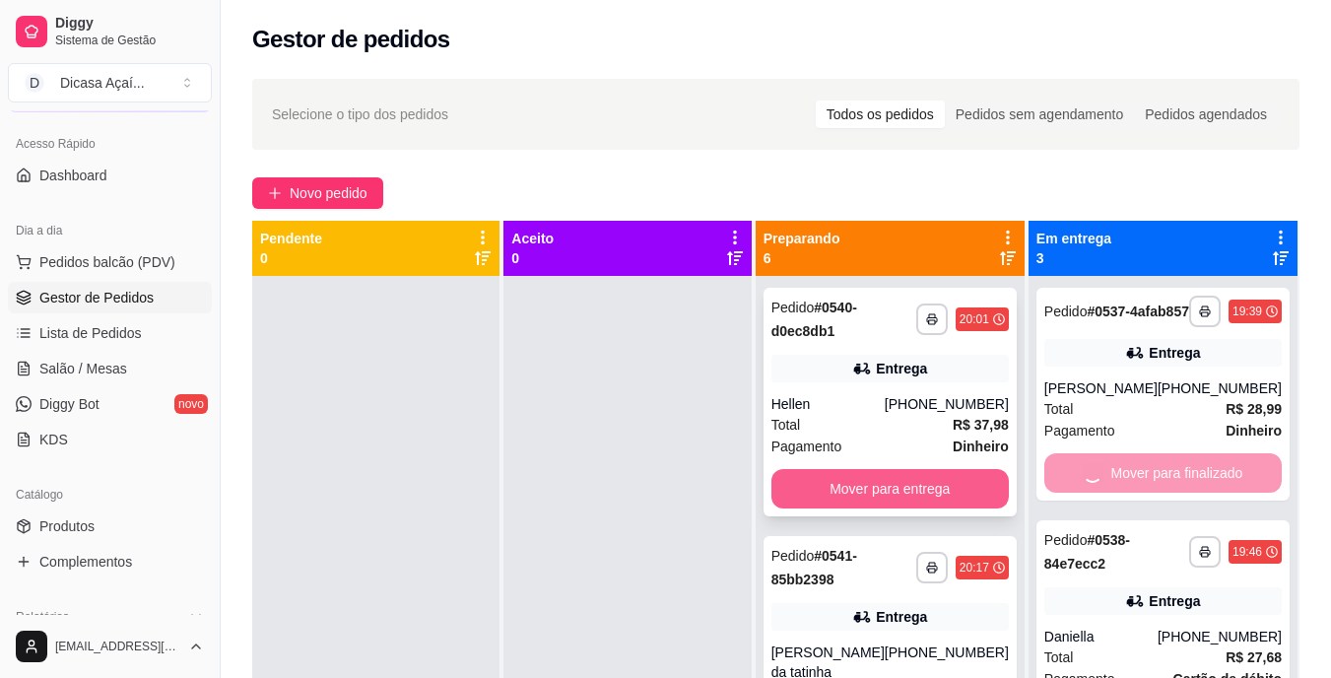
click at [982, 484] on button "Mover para entrega" at bounding box center [889, 488] width 237 height 39
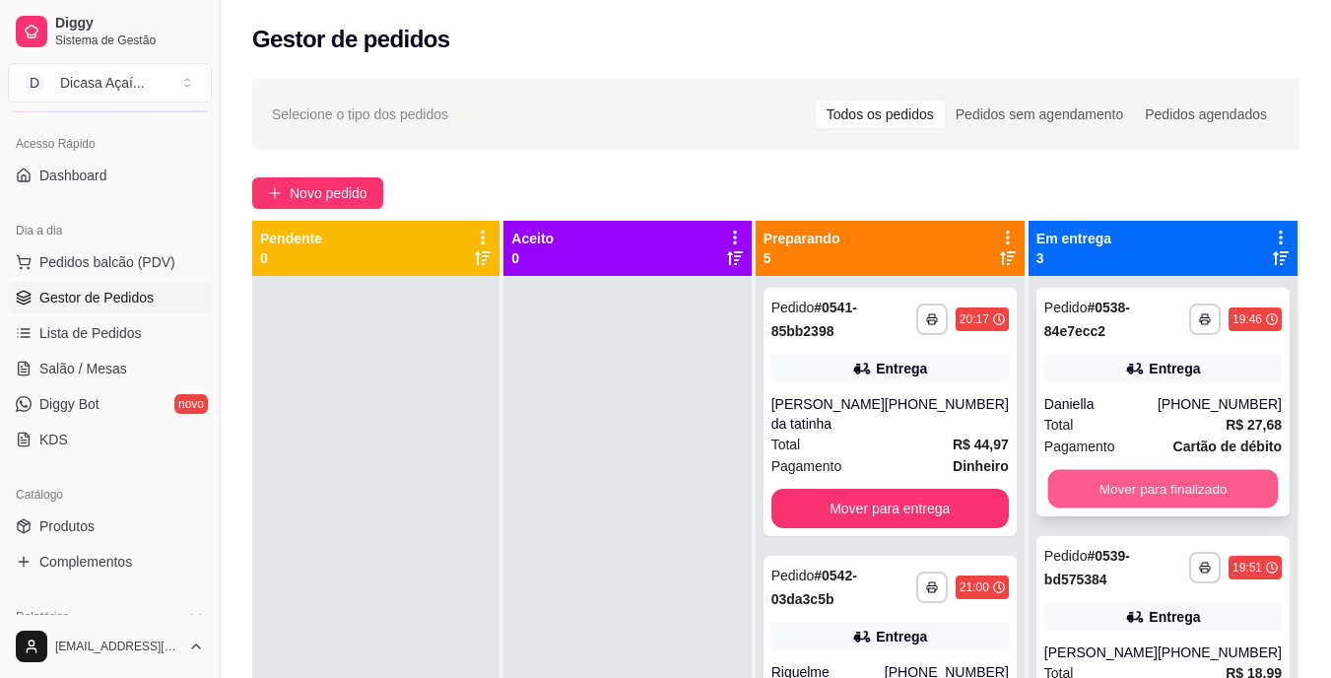
click at [1108, 477] on button "Mover para finalizado" at bounding box center [1162, 489] width 231 height 38
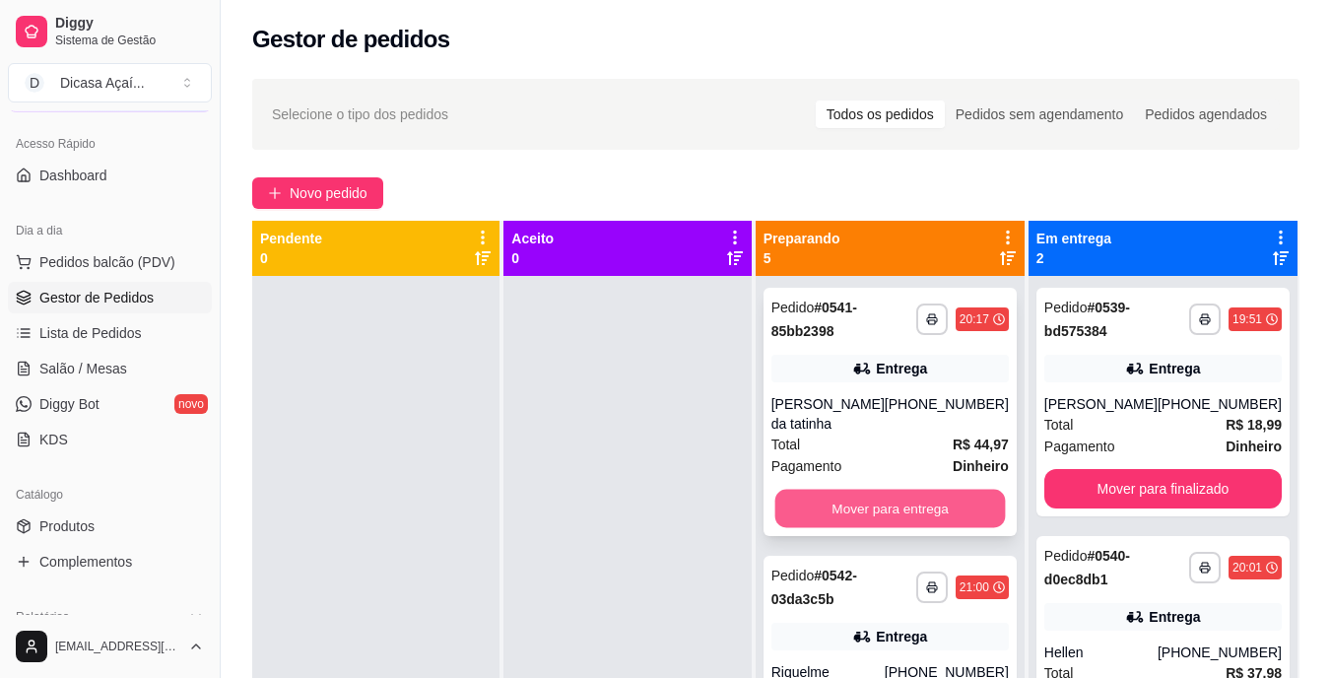
click at [945, 490] on button "Mover para entrega" at bounding box center [889, 509] width 231 height 38
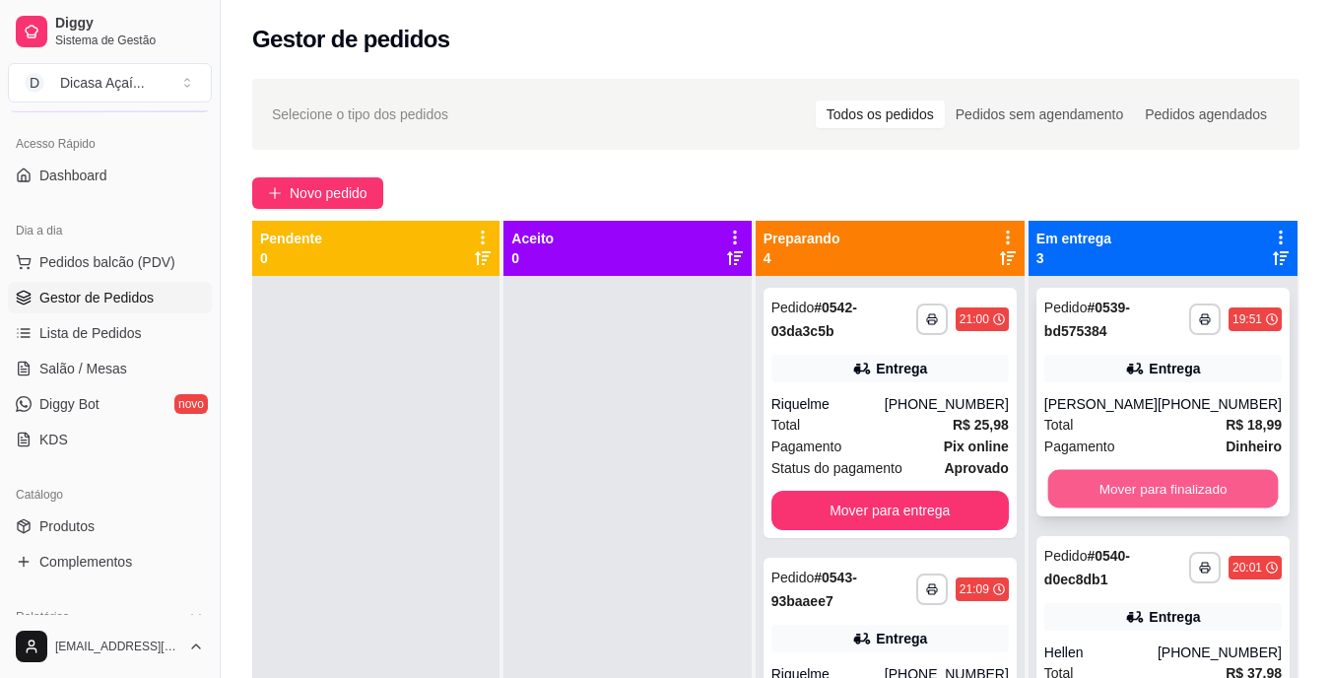
click at [1095, 492] on button "Mover para finalizado" at bounding box center [1162, 489] width 231 height 38
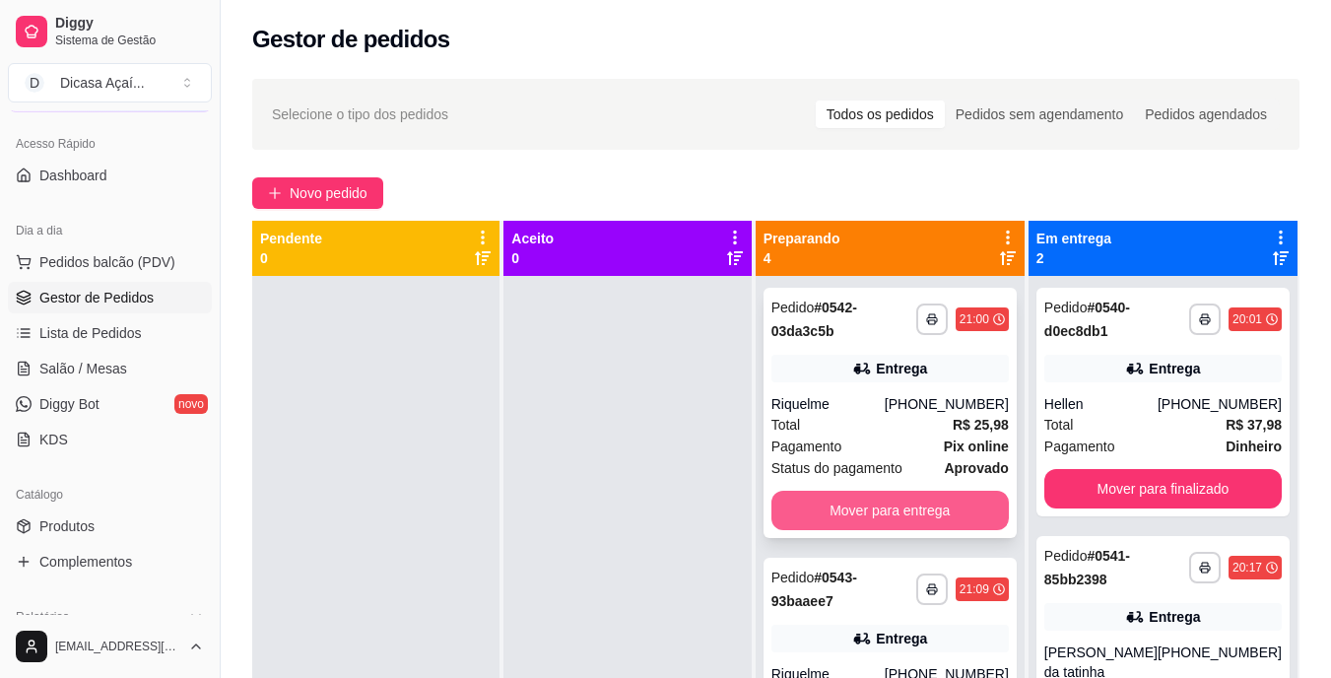
click at [906, 502] on button "Mover para entrega" at bounding box center [889, 510] width 237 height 39
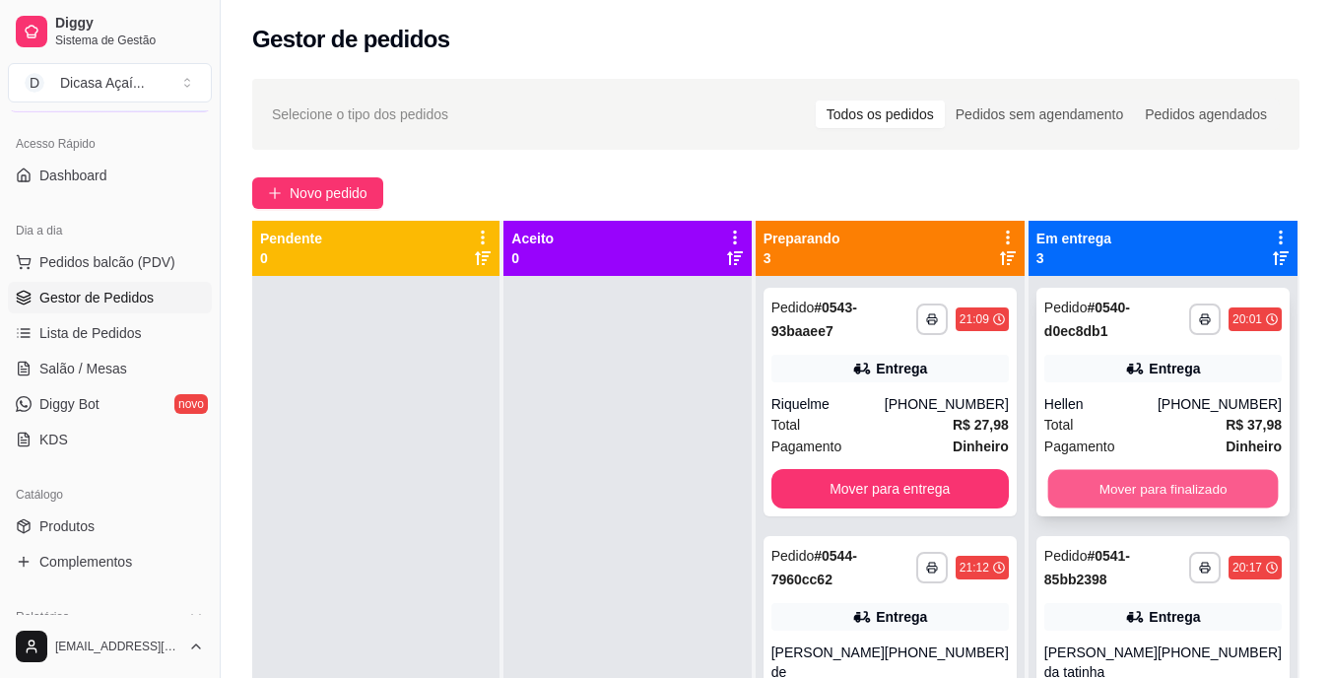
click at [1134, 478] on button "Mover para finalizado" at bounding box center [1162, 489] width 231 height 38
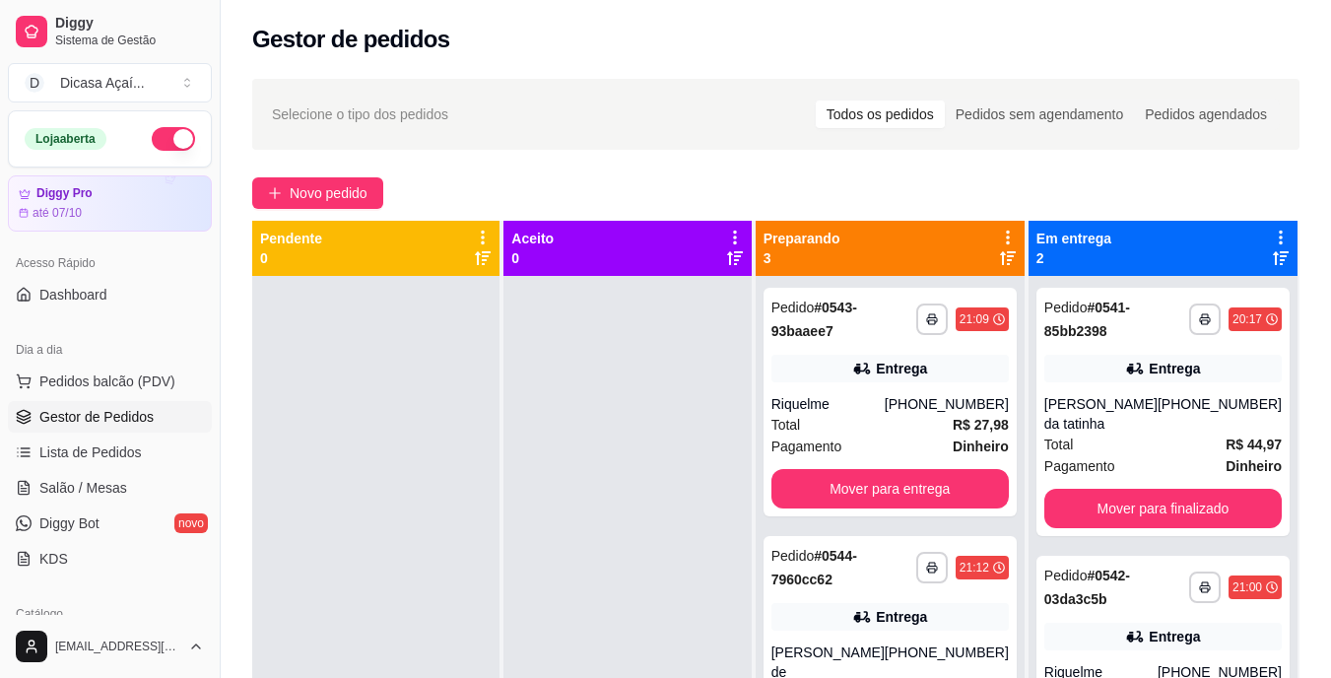
click at [161, 155] on div "Loja aberta" at bounding box center [110, 138] width 202 height 55
click at [162, 142] on button "button" at bounding box center [173, 139] width 43 height 24
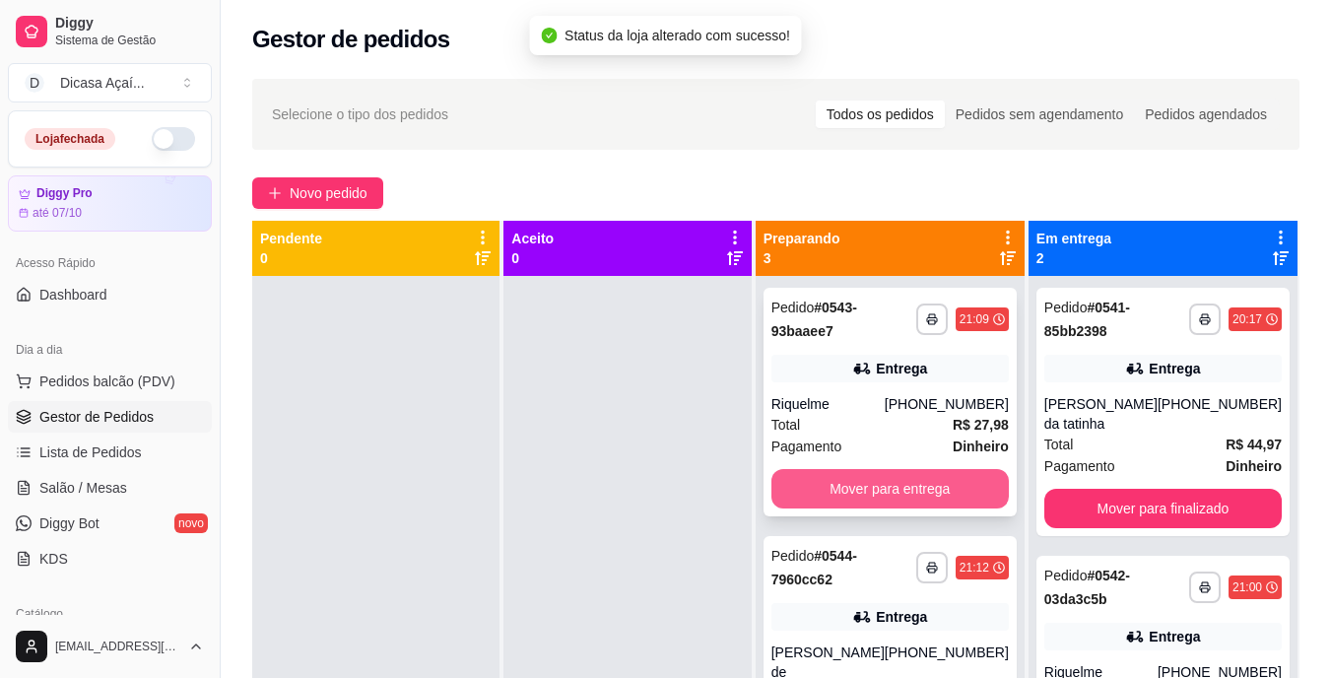
click at [933, 479] on button "Mover para entrega" at bounding box center [889, 488] width 237 height 39
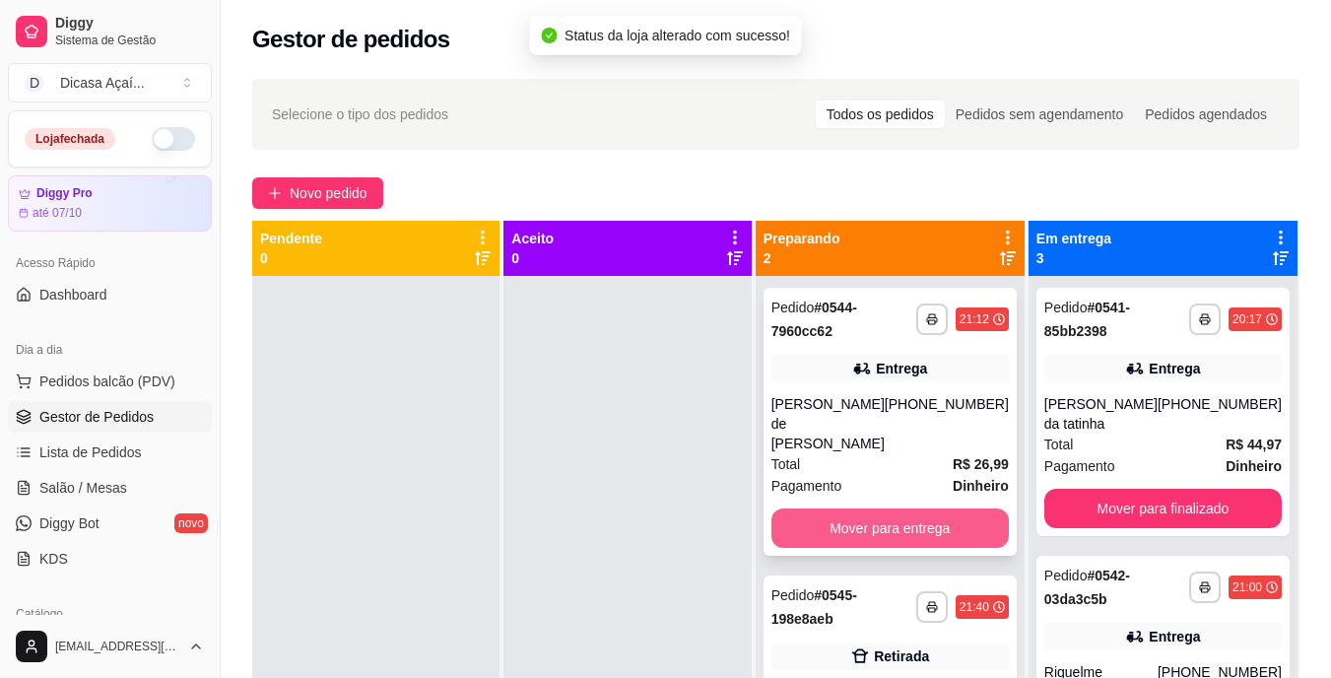
click at [931, 508] on button "Mover para entrega" at bounding box center [889, 527] width 237 height 39
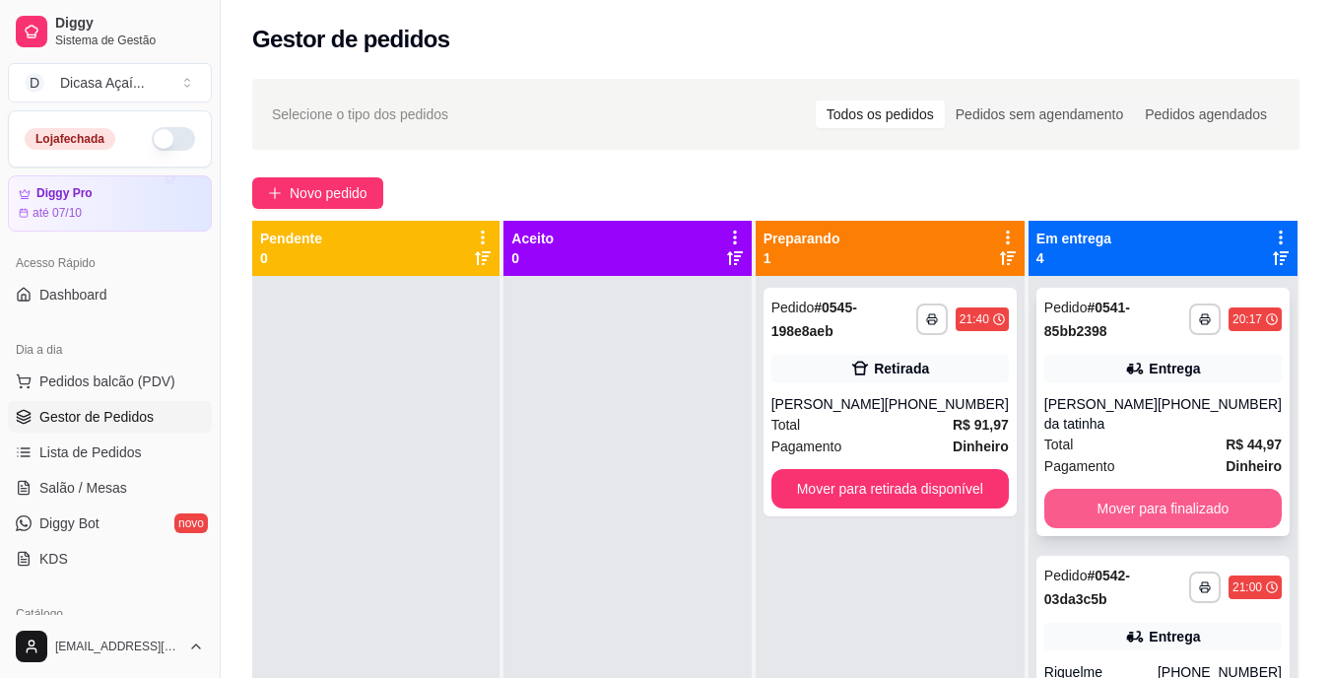
click at [1129, 495] on button "Mover para finalizado" at bounding box center [1162, 508] width 237 height 39
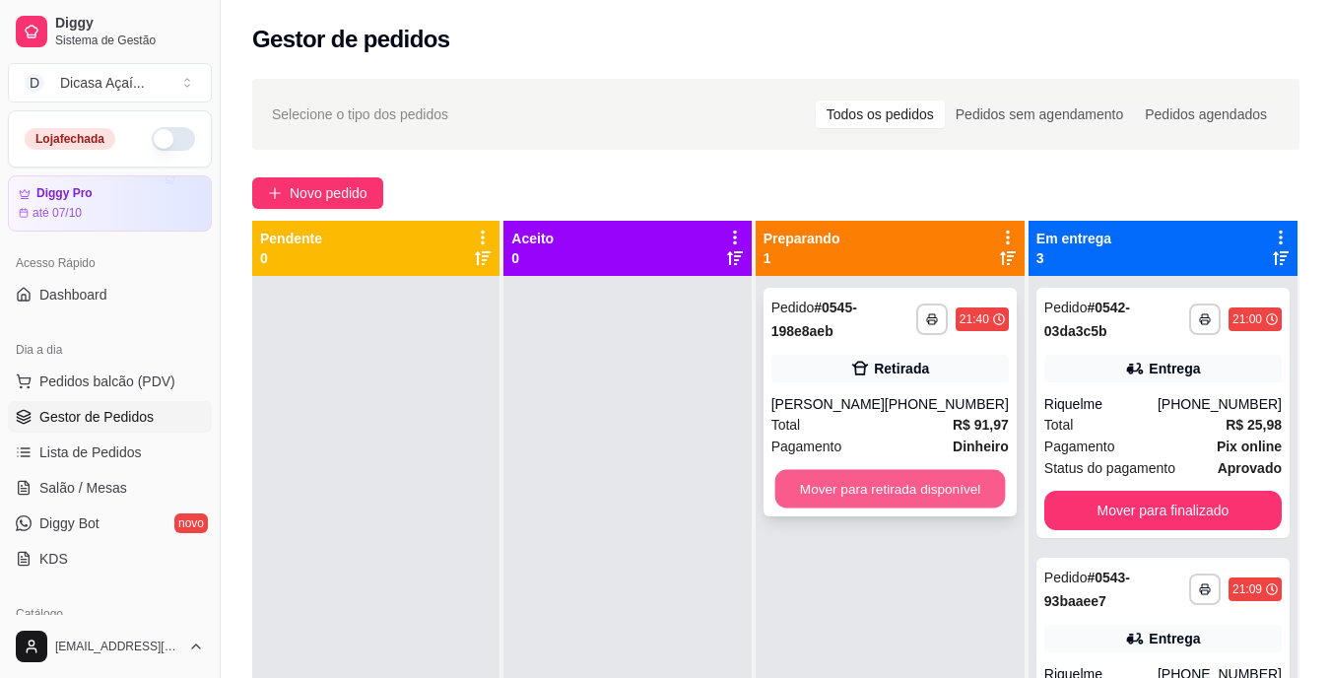
click at [894, 473] on button "Mover para retirada disponível" at bounding box center [889, 489] width 231 height 38
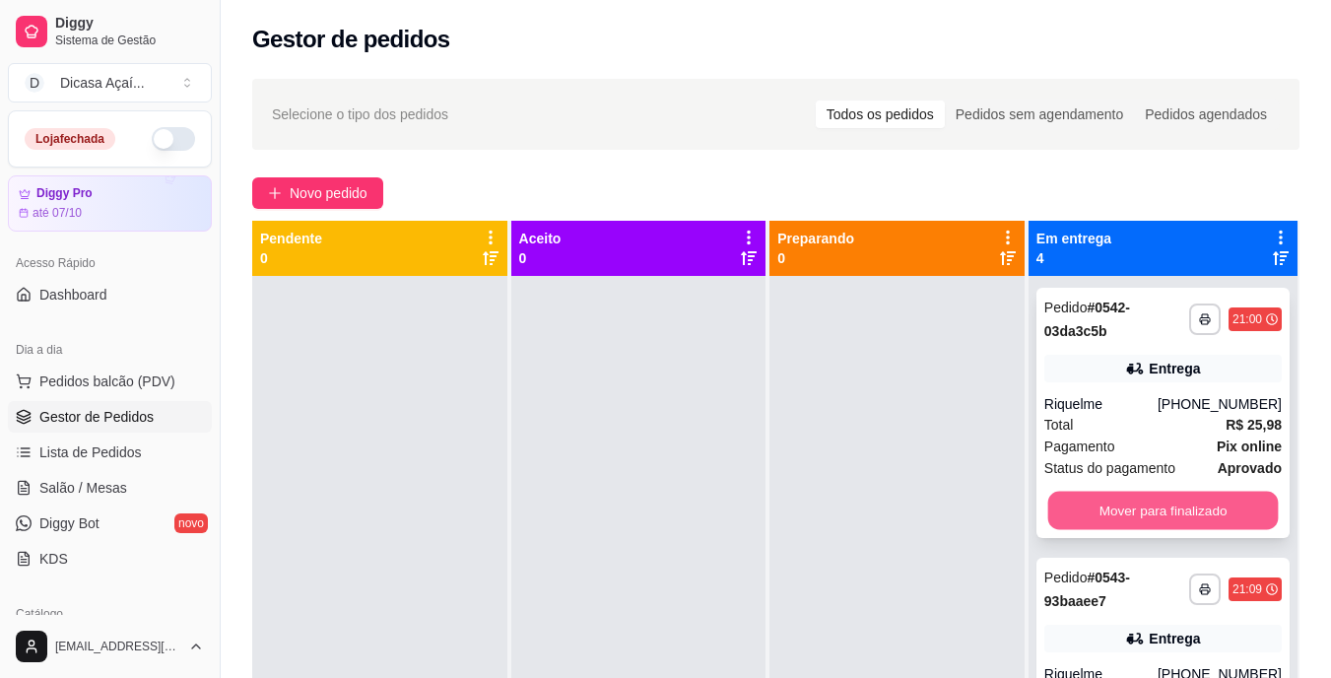
click at [1123, 517] on button "Mover para finalizado" at bounding box center [1162, 511] width 231 height 38
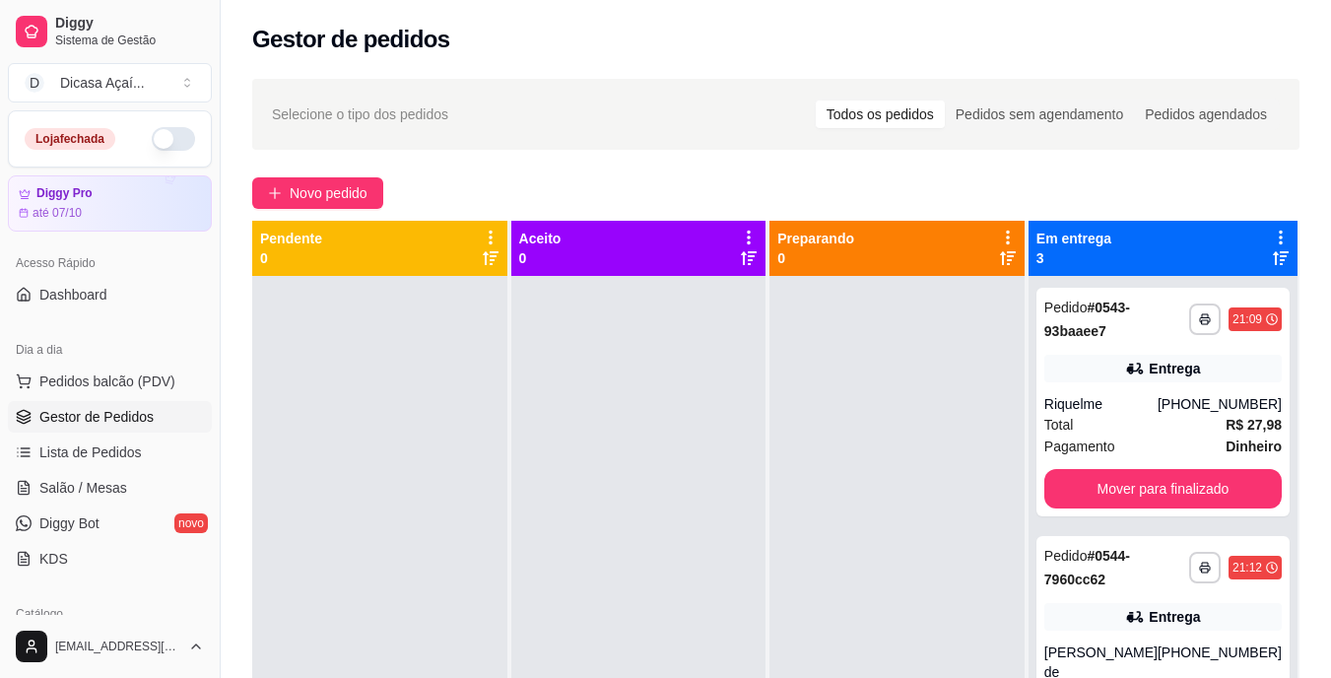
click at [1123, 517] on div "**********" at bounding box center [1163, 615] width 269 height 678
click at [1118, 489] on button "Mover para finalizado" at bounding box center [1162, 488] width 237 height 39
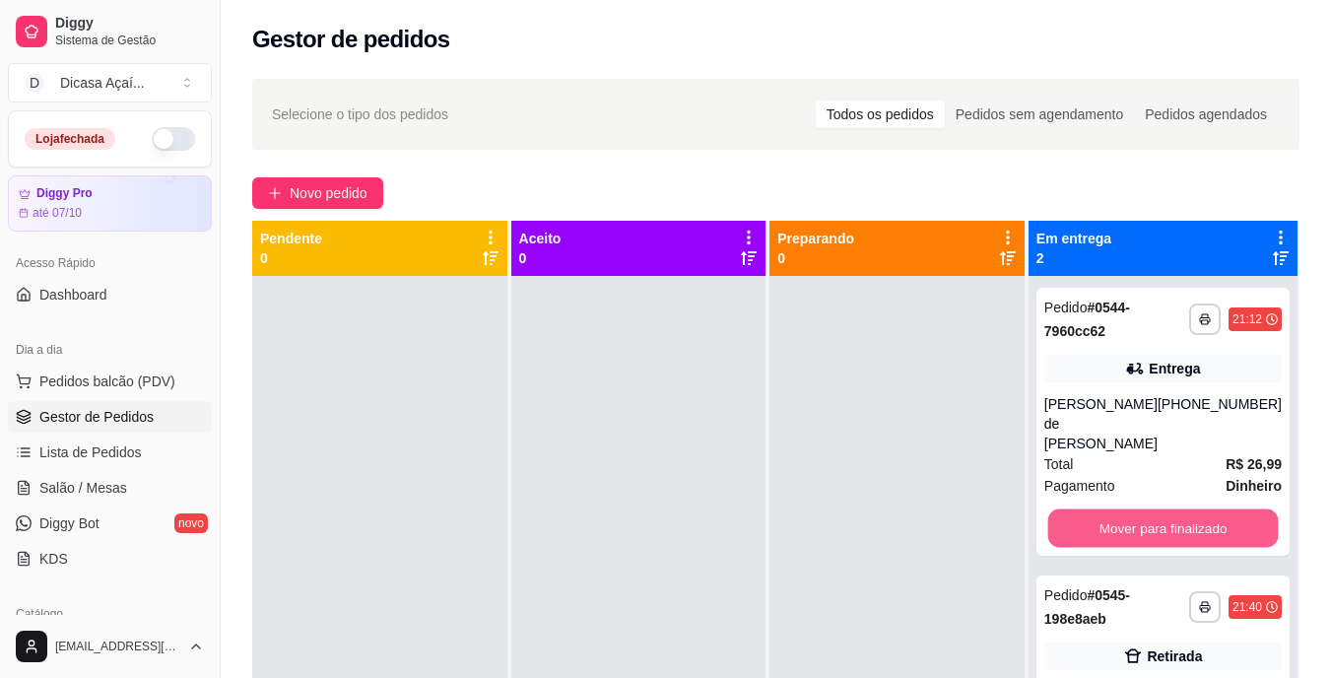
click at [1118, 509] on button "Mover para finalizado" at bounding box center [1162, 528] width 231 height 38
click at [1118, 509] on button "Mover para finalizado" at bounding box center [1162, 527] width 237 height 39
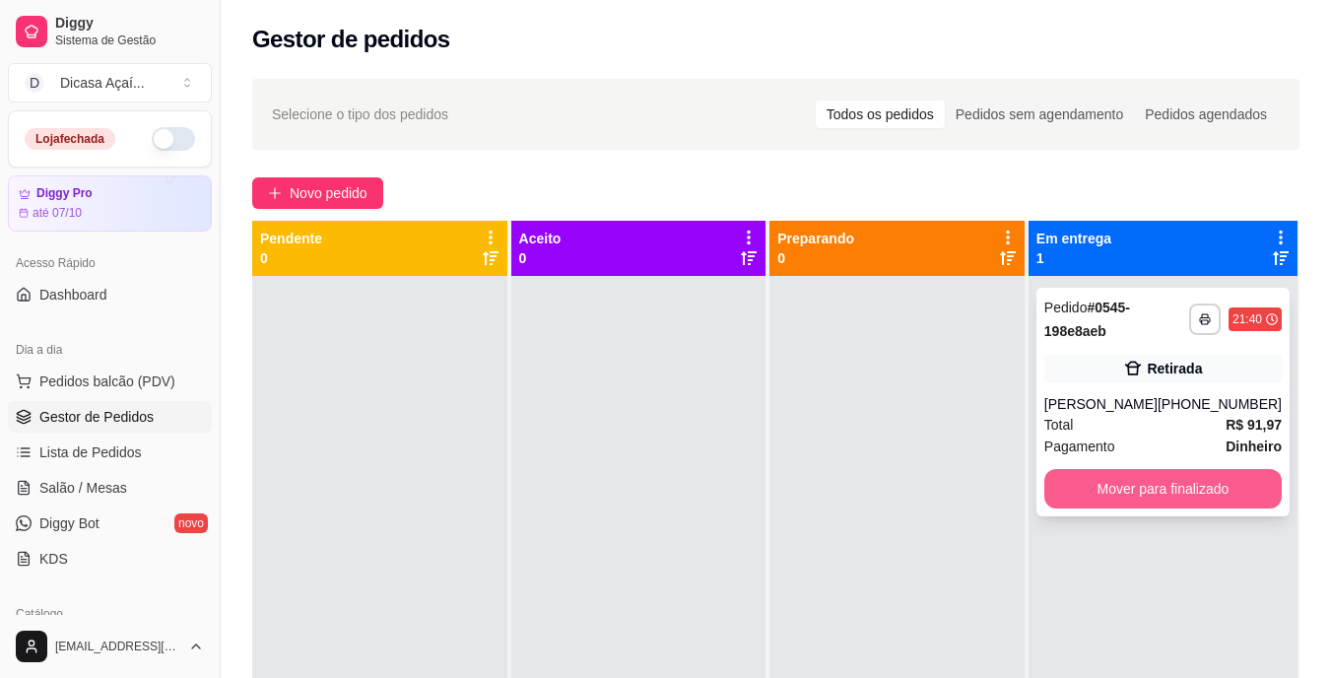
click at [1118, 492] on button "Mover para finalizado" at bounding box center [1162, 488] width 237 height 39
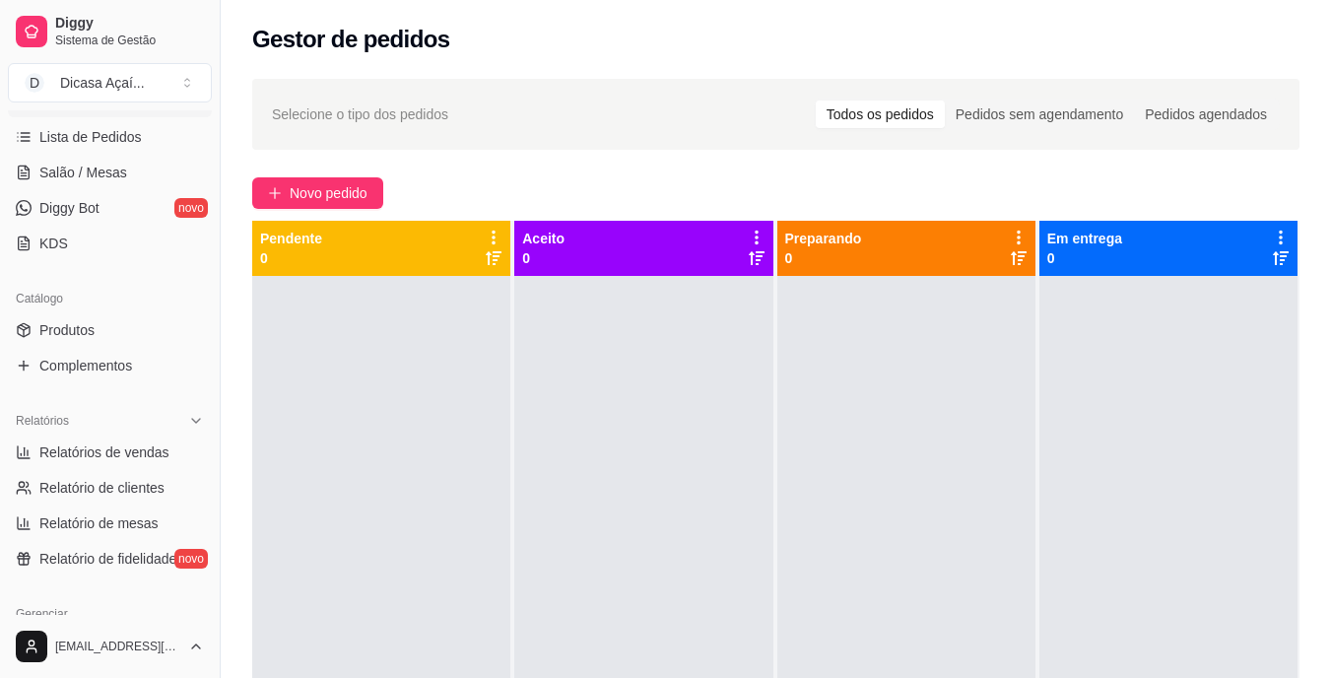
scroll to position [316, 0]
click at [100, 490] on span "Relatório de clientes" at bounding box center [101, 487] width 125 height 20
select select "30"
select select "HIGHEST_TOTAL_SPENT_WITH_ORDERS"
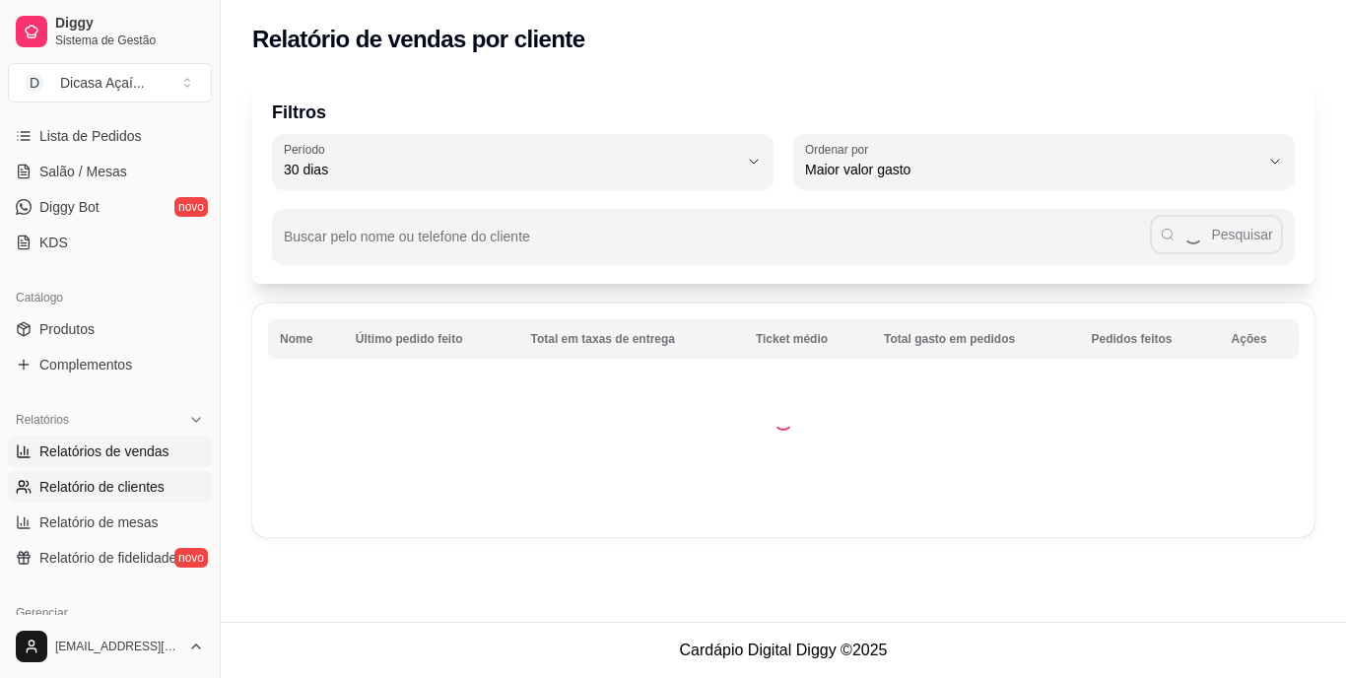
click at [114, 450] on span "Relatórios de vendas" at bounding box center [104, 451] width 130 height 20
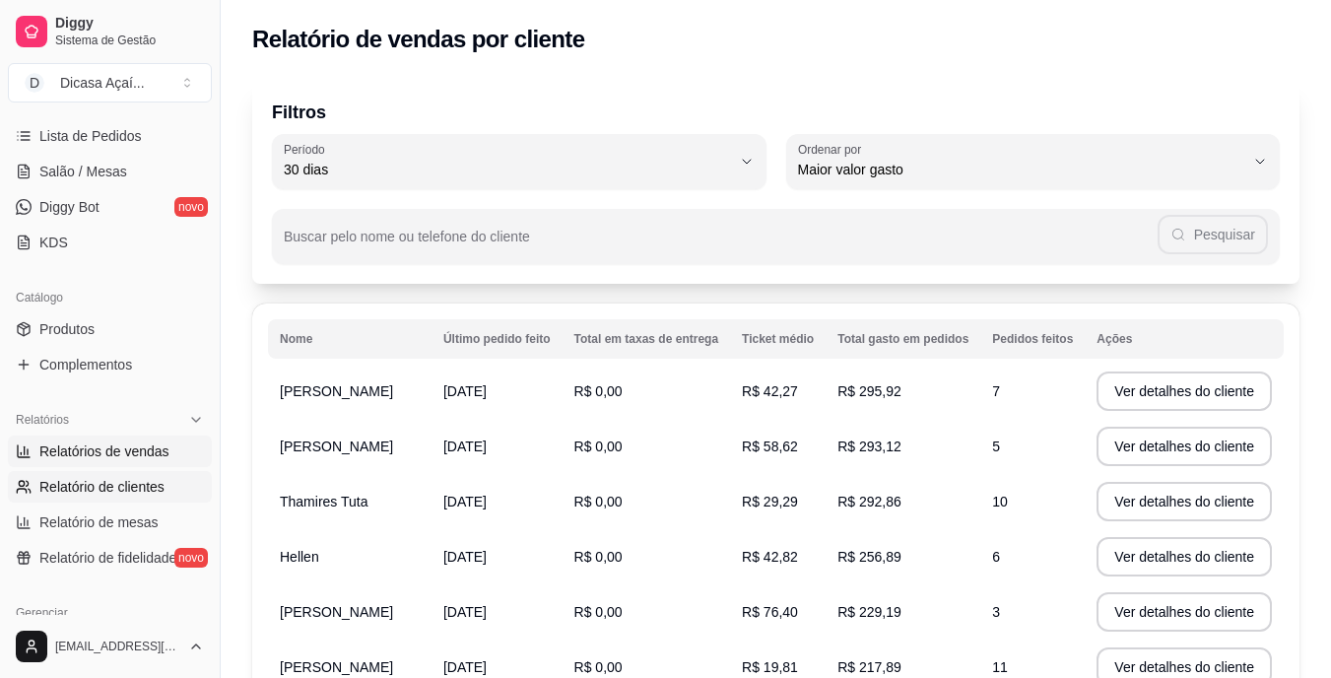
select select "ALL"
select select "0"
